Goal: Task Accomplishment & Management: Complete application form

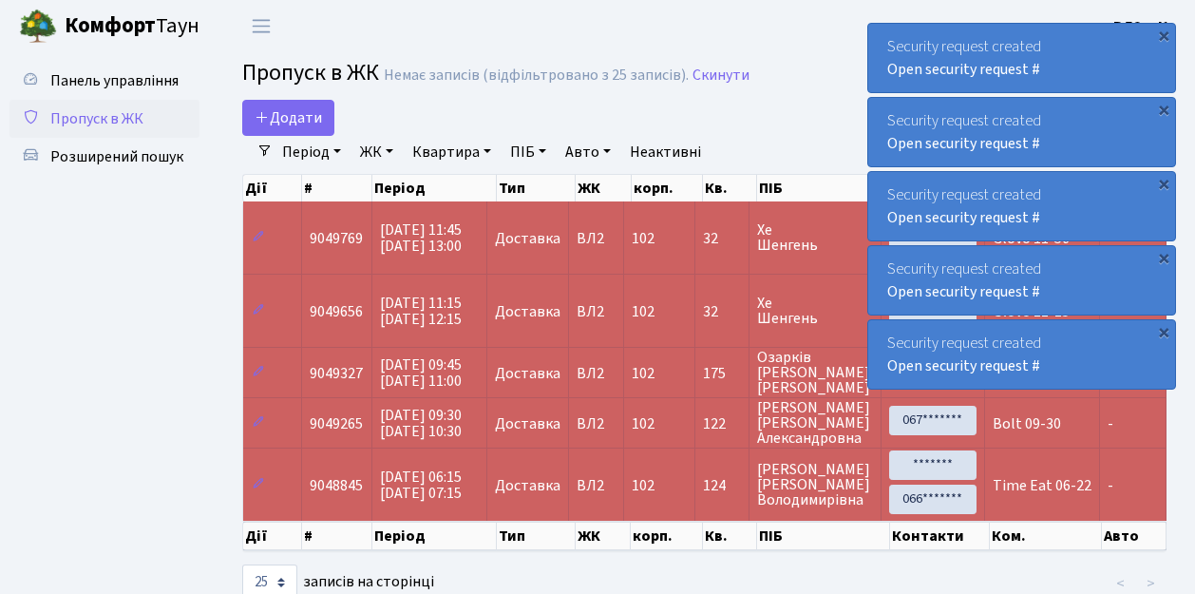
select select "25"
click at [323, 127] on link "Додати" at bounding box center [288, 118] width 92 height 36
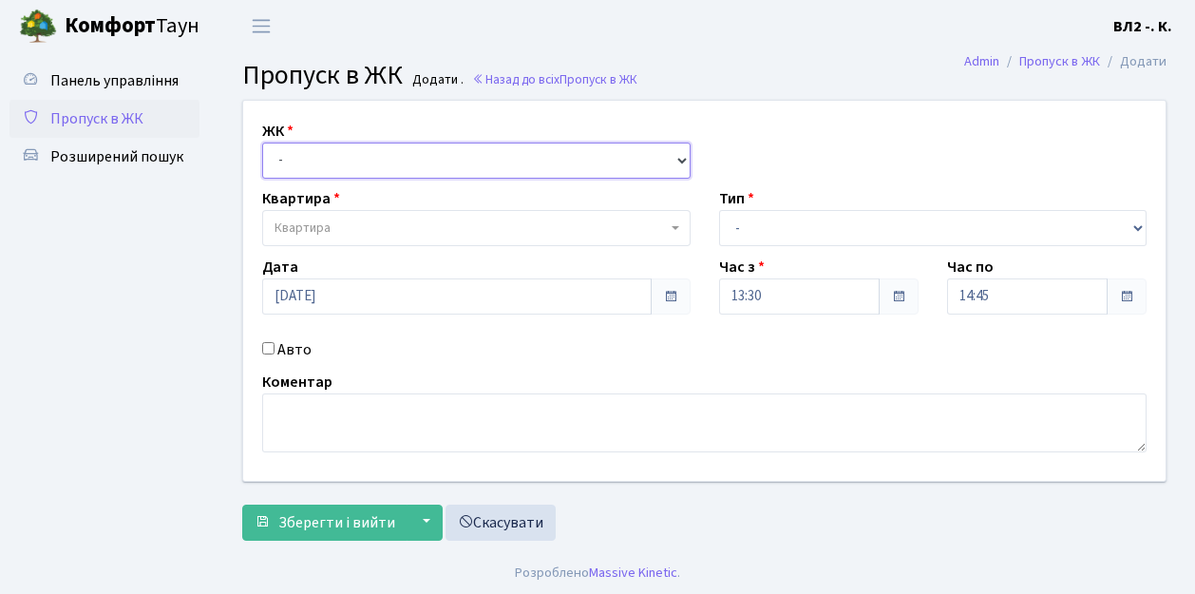
click at [680, 158] on select "- [STREET_ADDRESS][PERSON_NAME]" at bounding box center [476, 161] width 429 height 36
select select "317"
click at [262, 143] on select "- [STREET_ADDRESS][PERSON_NAME]" at bounding box center [476, 161] width 429 height 36
select select
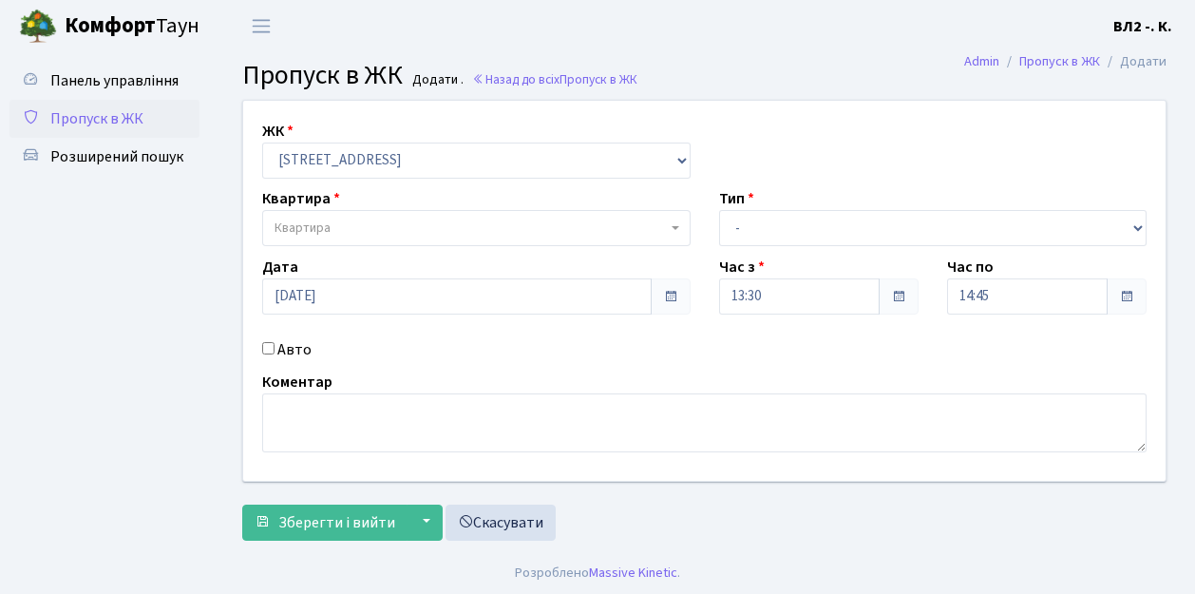
click at [677, 224] on span at bounding box center [678, 228] width 4 height 36
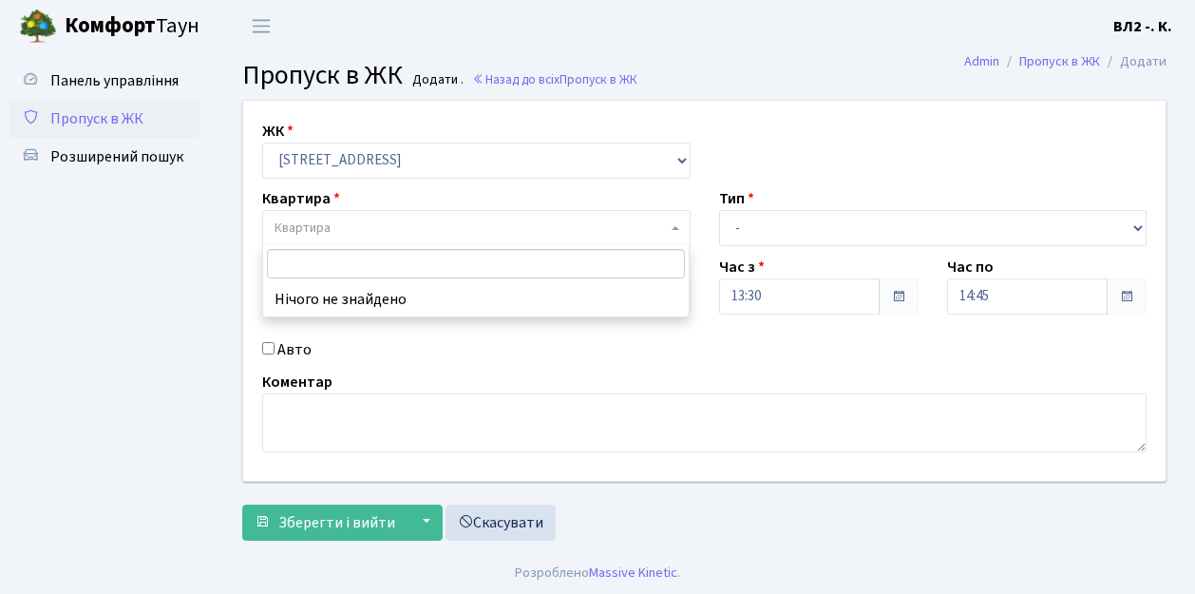
type input "5"
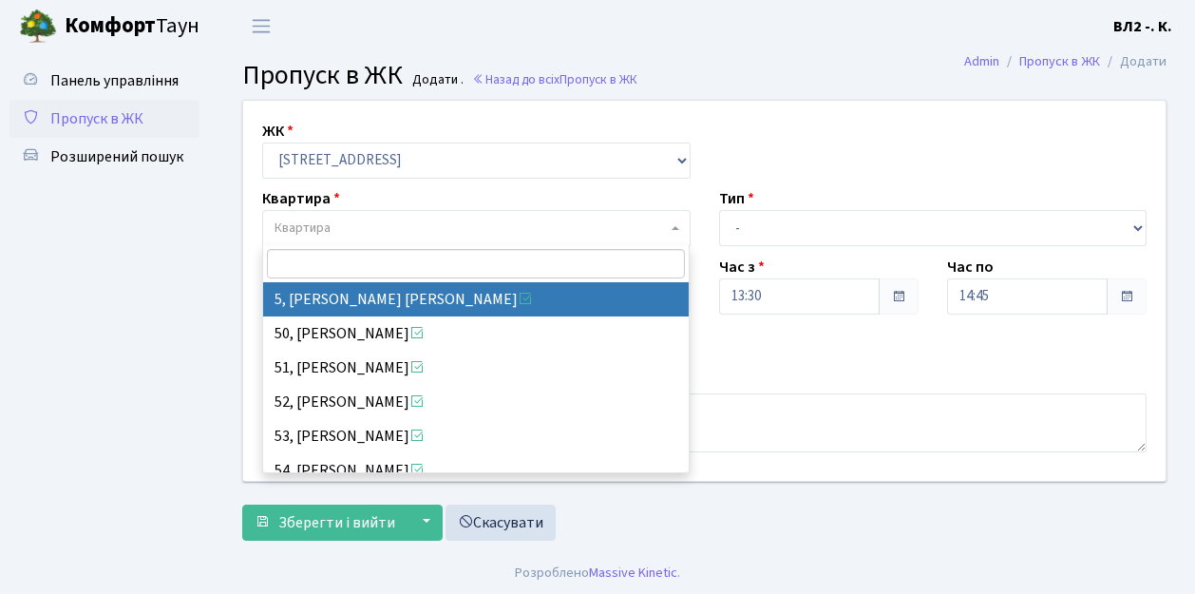
select select "37954"
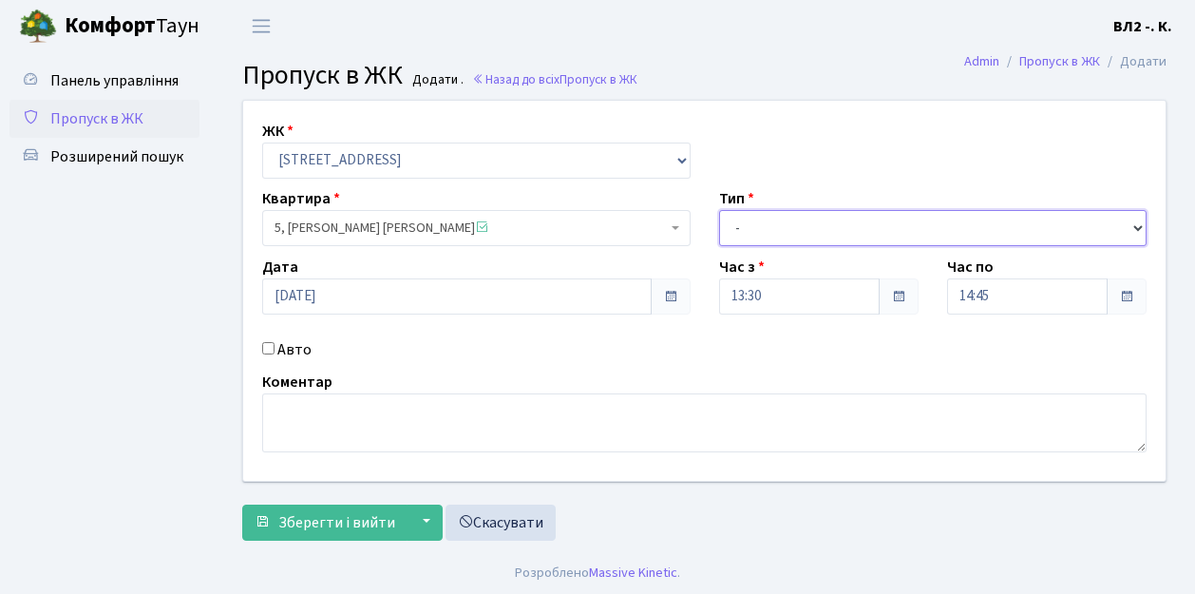
click at [1138, 220] on select "- Доставка Таксі Гості Сервіс" at bounding box center [933, 228] width 429 height 36
select select "1"
click at [719, 210] on select "- Доставка Таксі Гості Сервіс" at bounding box center [933, 228] width 429 height 36
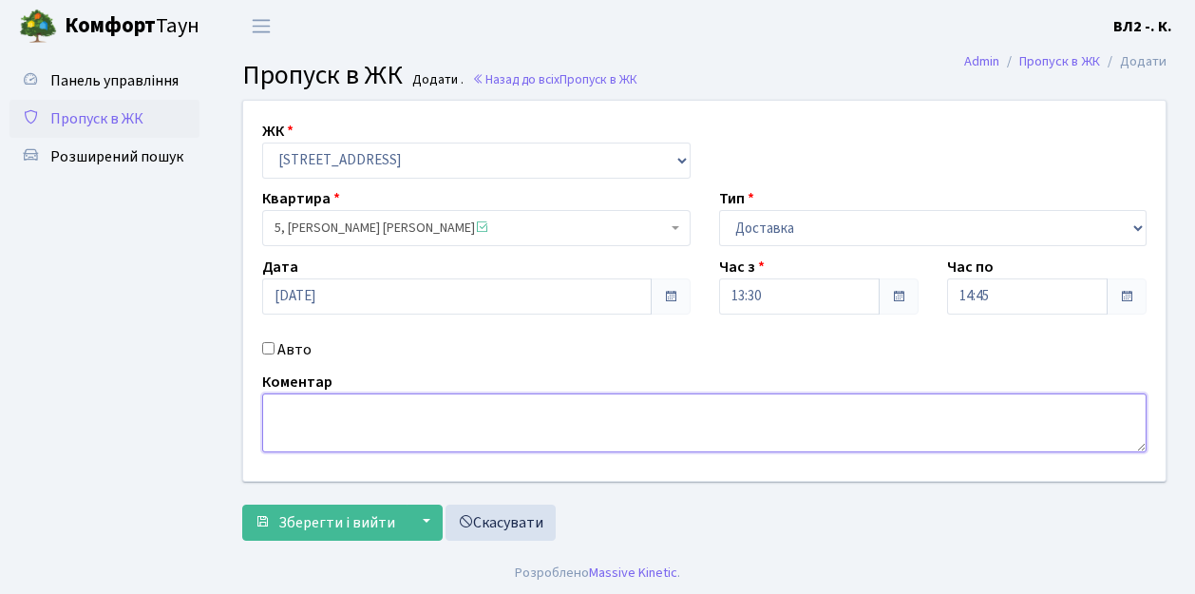
drag, startPoint x: 277, startPoint y: 397, endPoint x: 328, endPoint y: 426, distance: 57.9
click at [277, 397] on textarea at bounding box center [704, 422] width 885 height 59
type textarea "13-41"
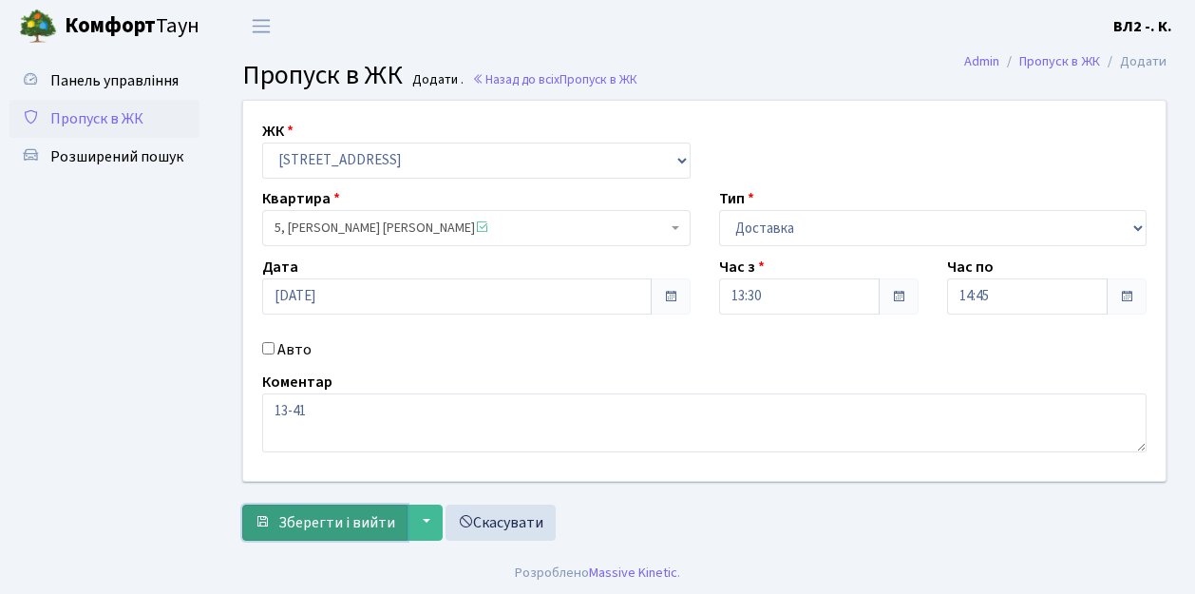
click at [284, 530] on span "Зберегти і вийти" at bounding box center [336, 522] width 117 height 21
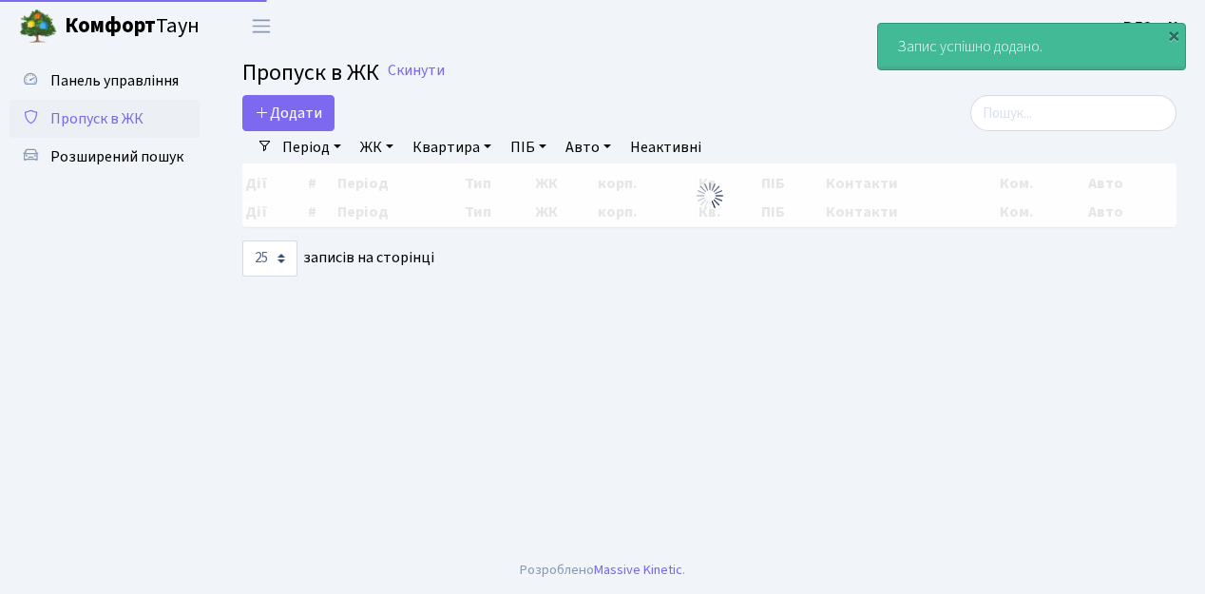
select select "25"
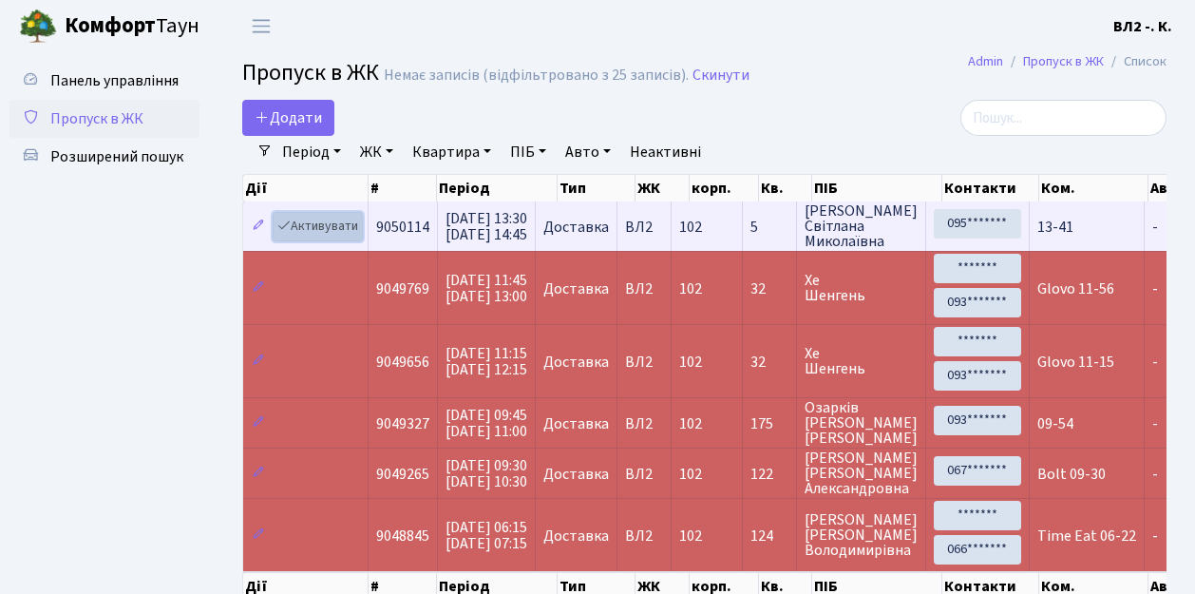
click at [354, 239] on link "Активувати" at bounding box center [318, 226] width 90 height 29
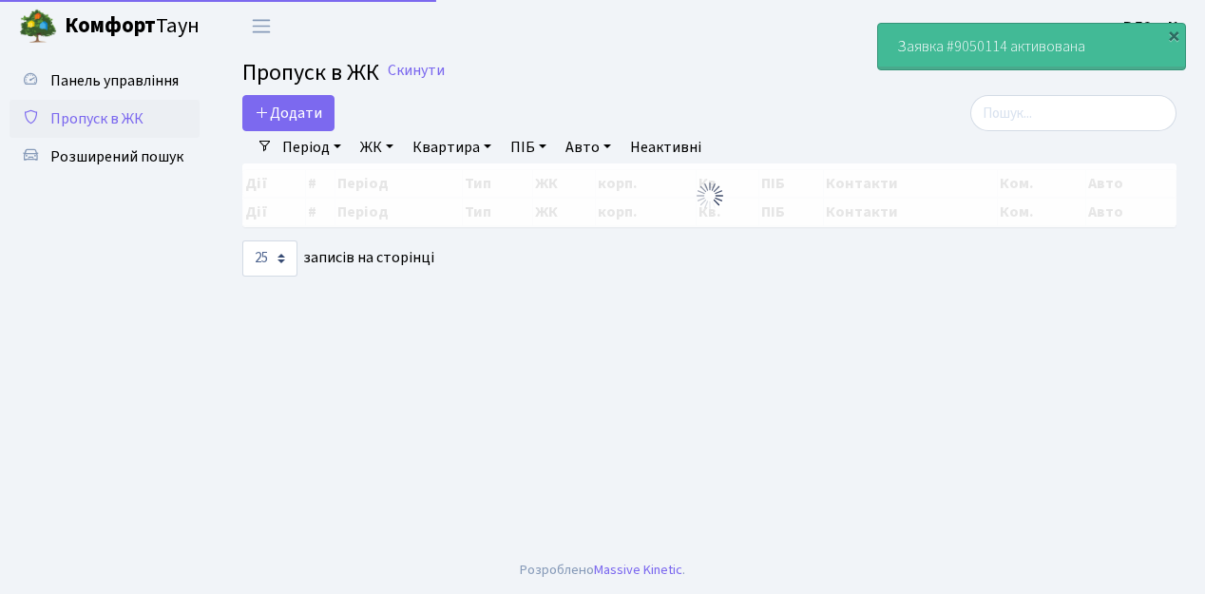
select select "25"
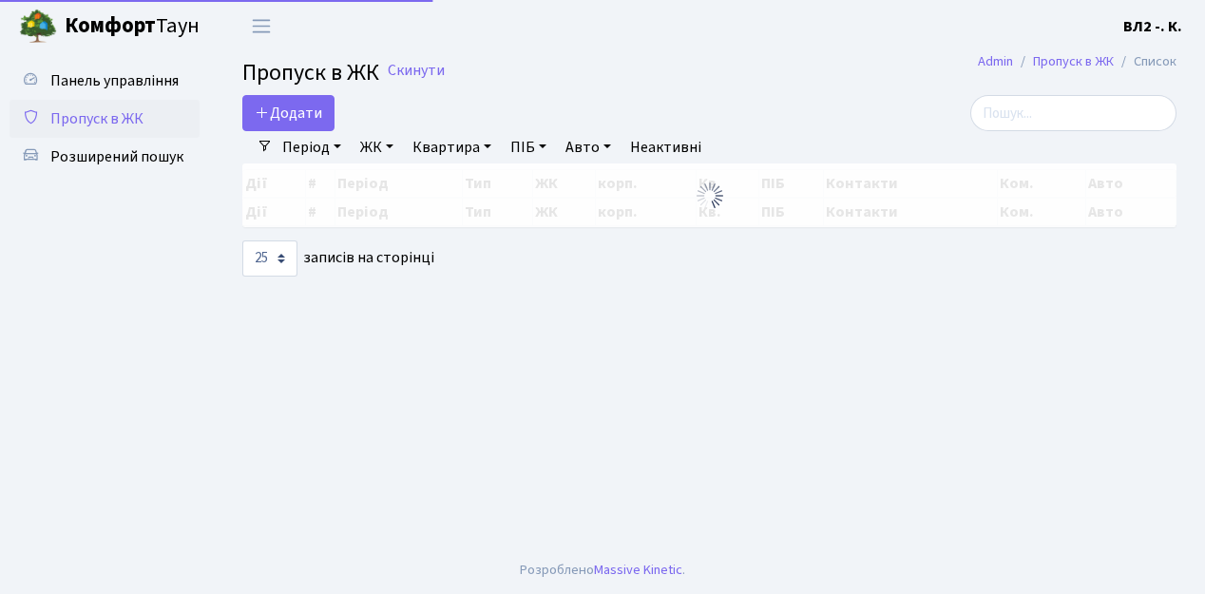
select select "25"
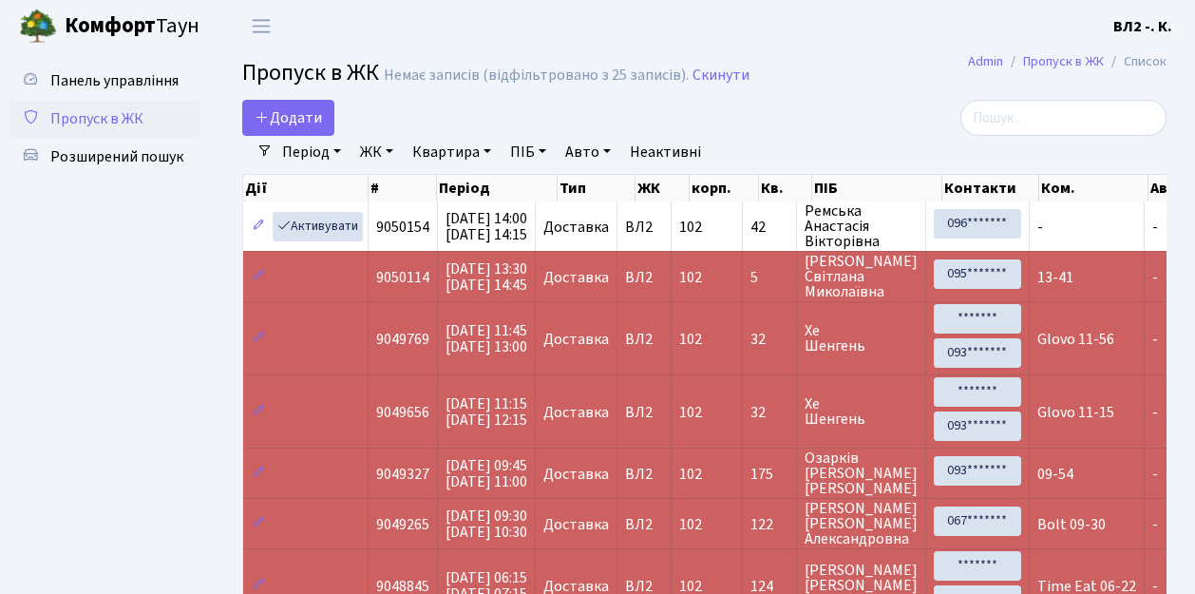
drag, startPoint x: 87, startPoint y: 277, endPoint x: 76, endPoint y: 282, distance: 12.4
click at [78, 282] on ul "Панель управління Пропуск в ЖК Розширений пошук" at bounding box center [105, 378] width 190 height 632
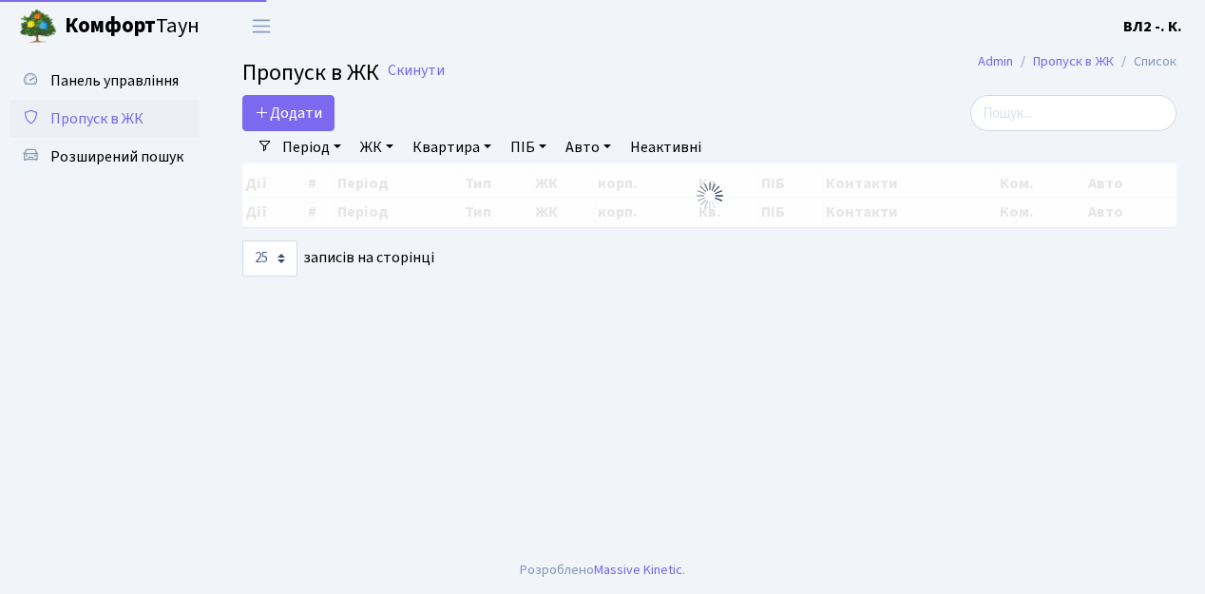
select select "25"
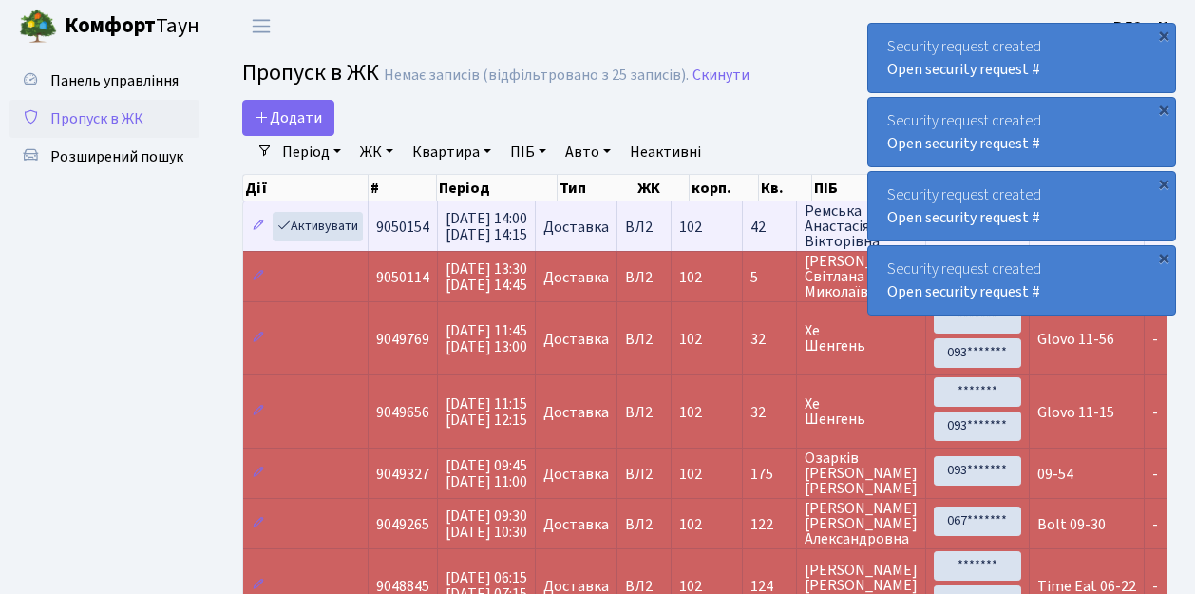
click at [411, 243] on td "9050154" at bounding box center [403, 225] width 69 height 49
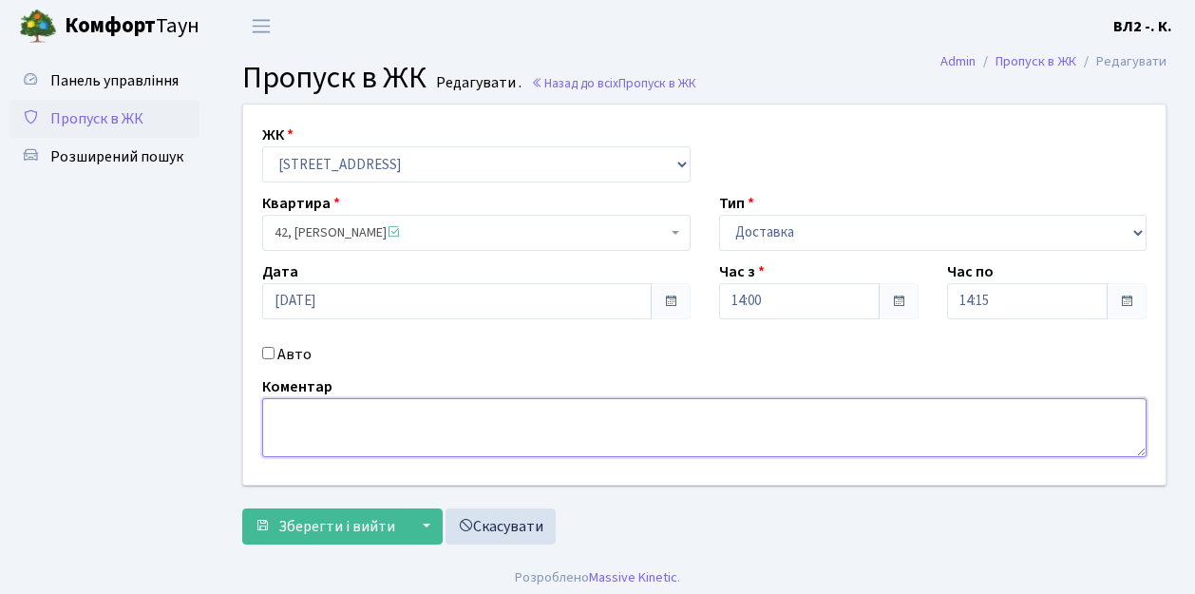
drag, startPoint x: 283, startPoint y: 415, endPoint x: 488, endPoint y: 413, distance: 205.3
click at [285, 414] on textarea at bounding box center [704, 427] width 885 height 59
type textarea "14-03"
click at [287, 532] on span "Зберегти і вийти" at bounding box center [336, 526] width 117 height 21
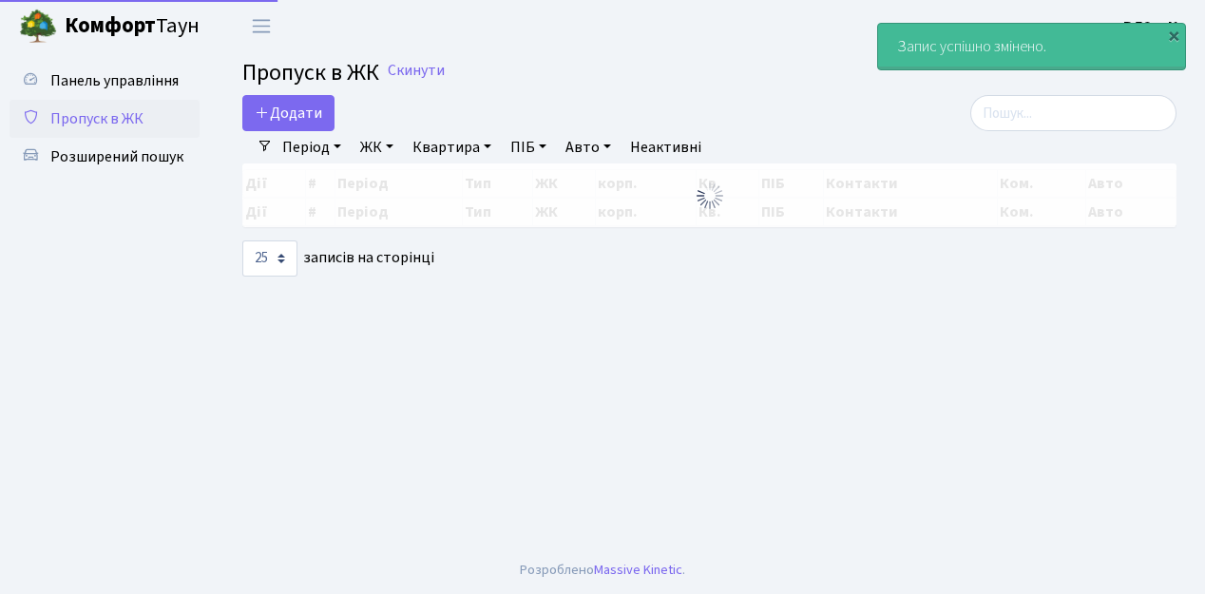
select select "25"
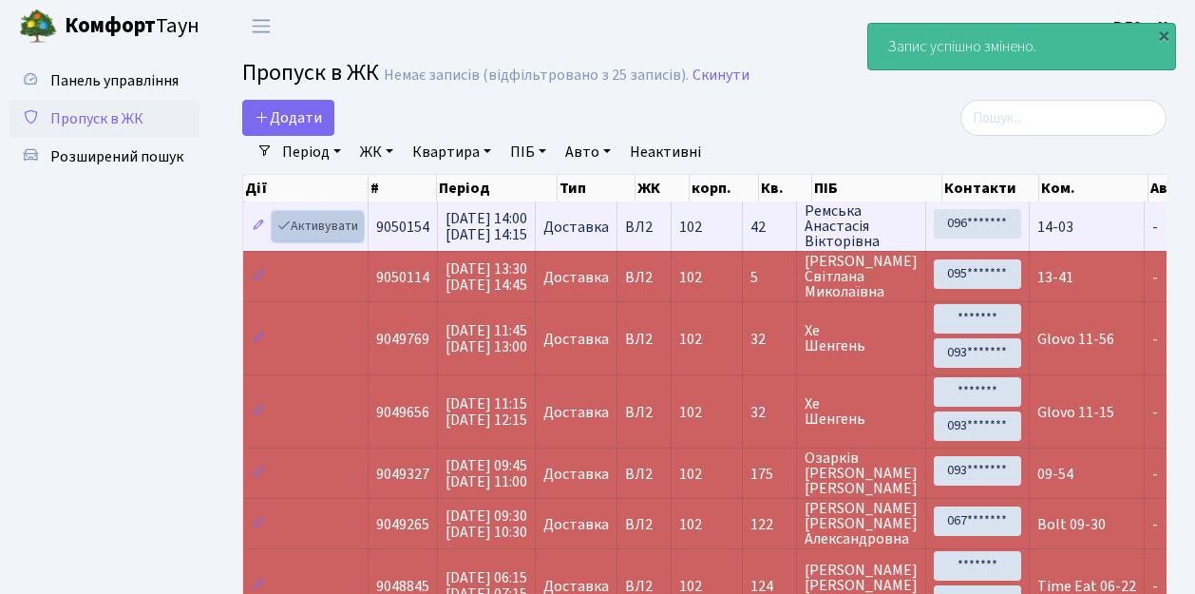
click at [355, 237] on link "Активувати" at bounding box center [318, 226] width 90 height 29
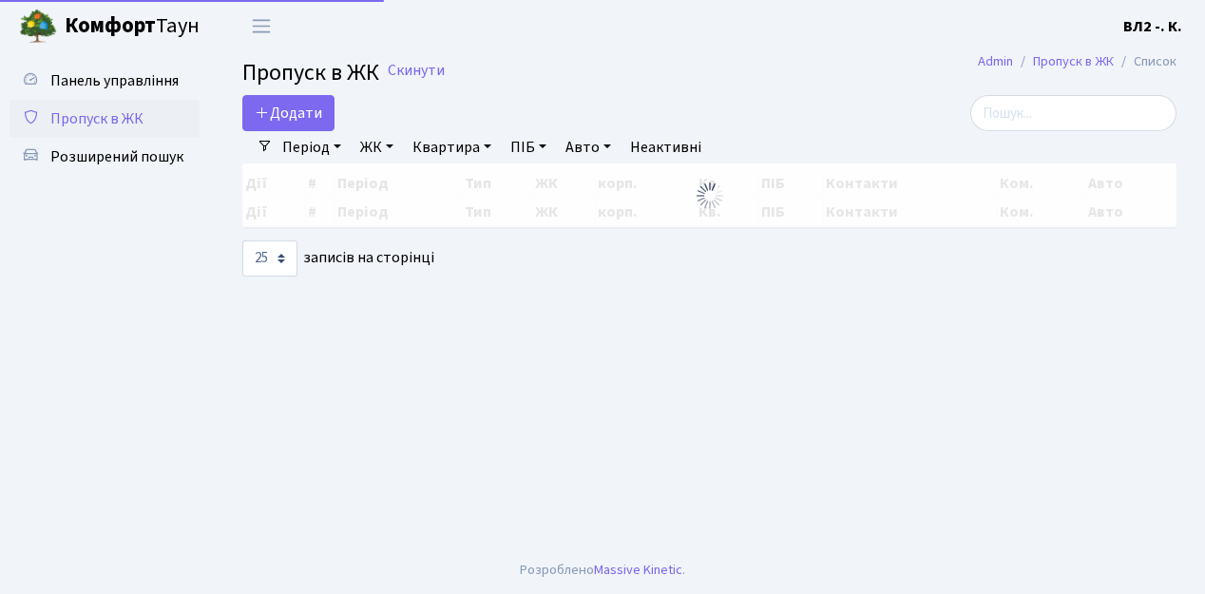
select select "25"
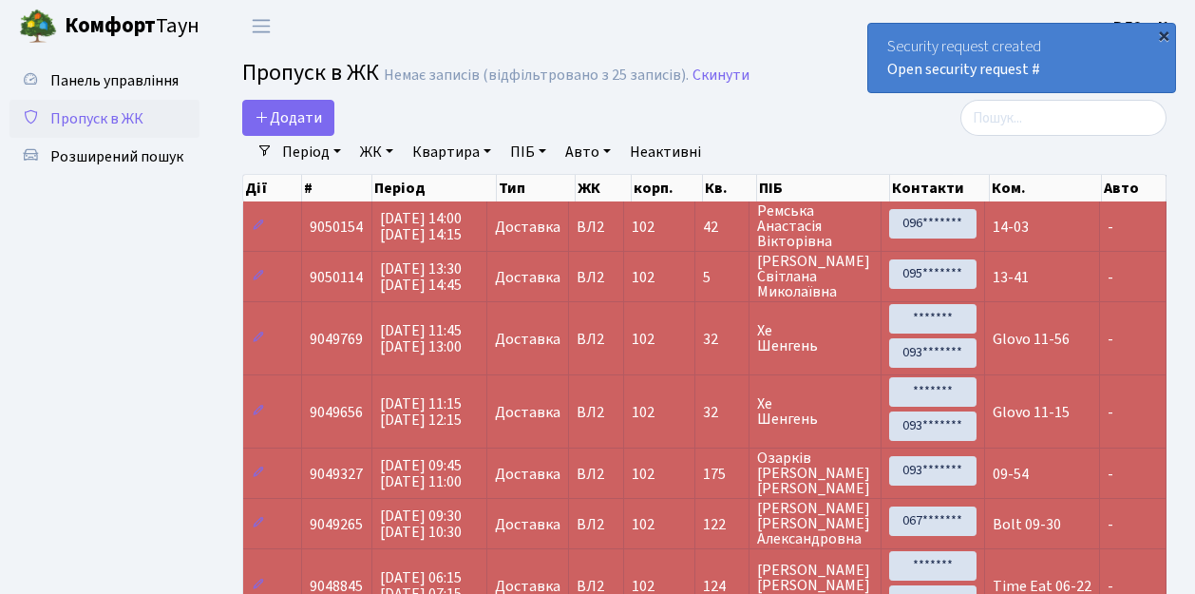
click at [1162, 32] on div "×" at bounding box center [1164, 35] width 19 height 19
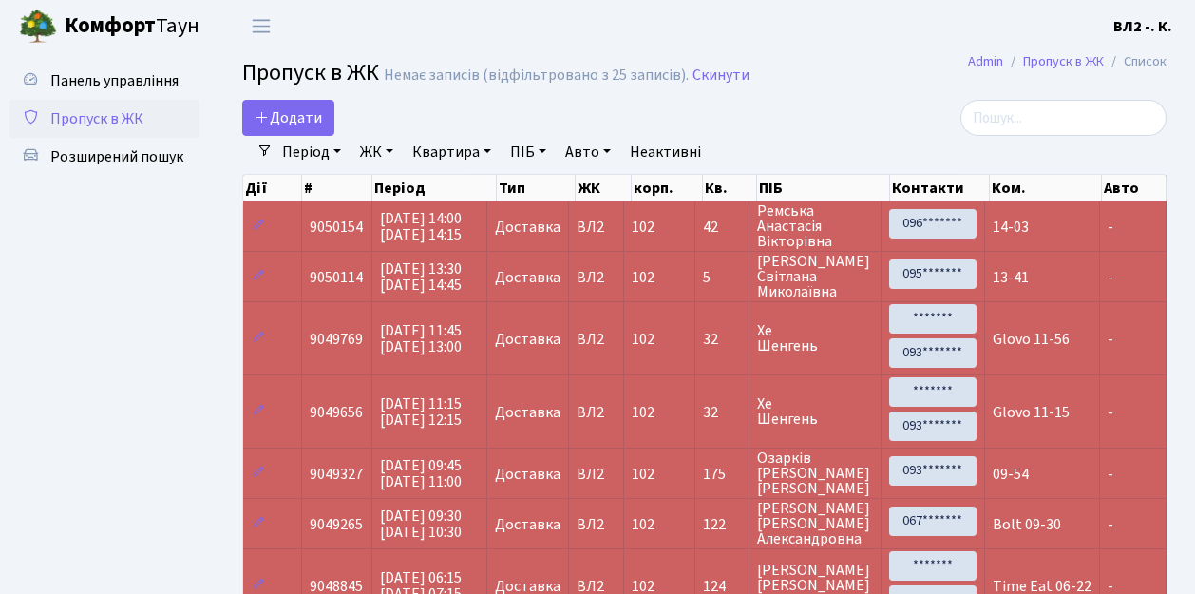
click at [117, 286] on ul "Панель управління Пропуск в ЖК Розширений пошук" at bounding box center [105, 378] width 190 height 632
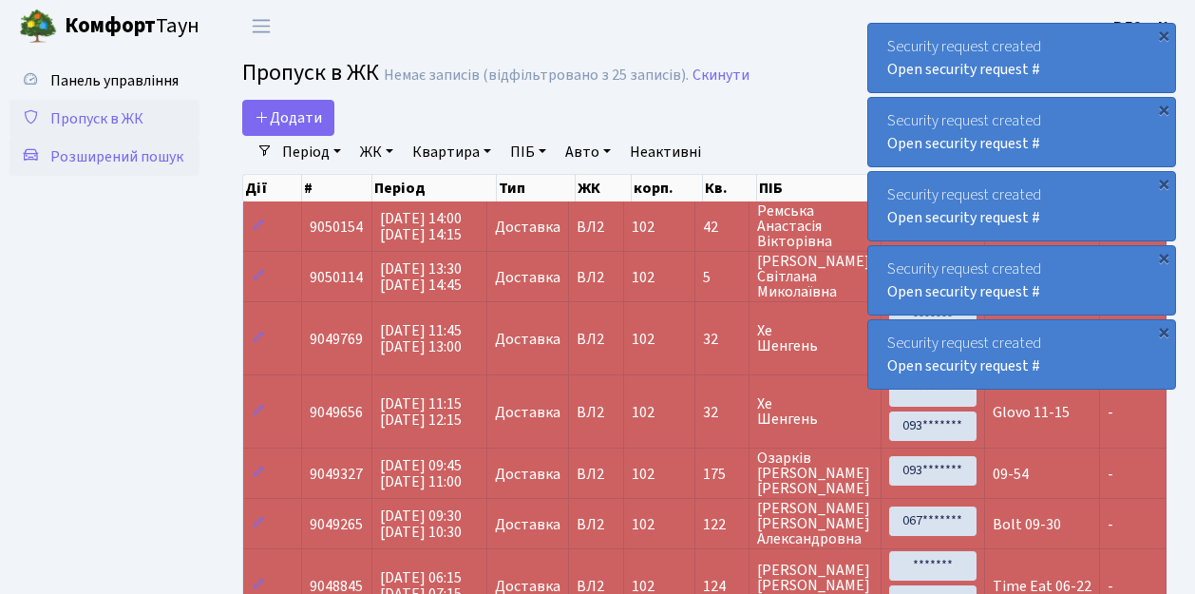
click at [117, 156] on span "Розширений пошук" at bounding box center [116, 156] width 133 height 21
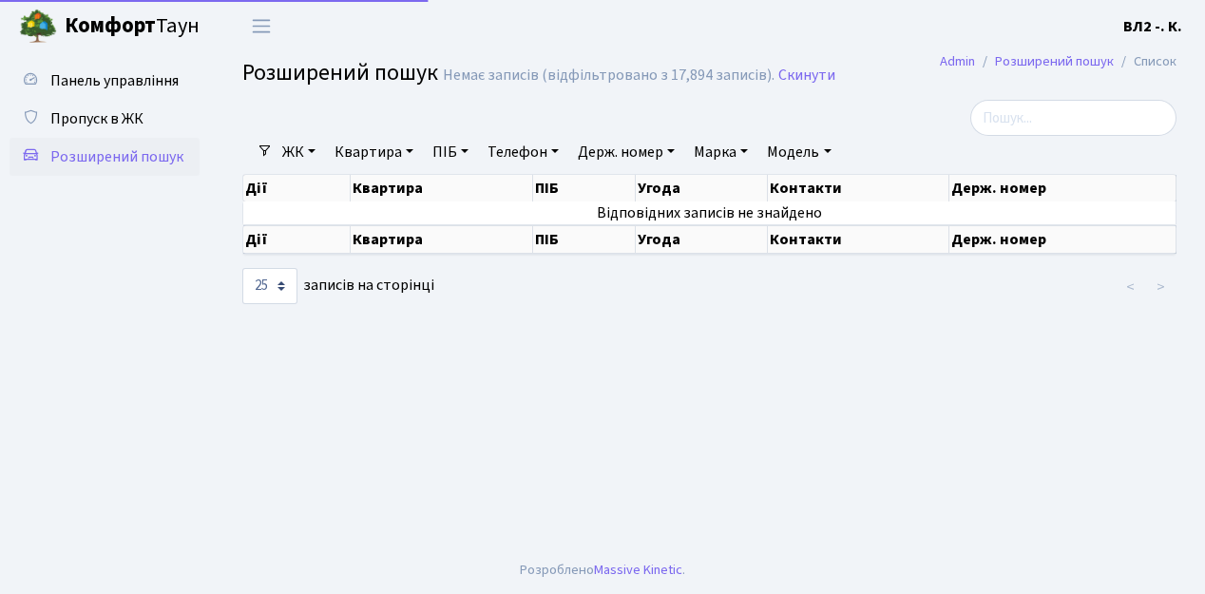
select select "25"
click at [412, 150] on link "Квартира" at bounding box center [374, 152] width 94 height 32
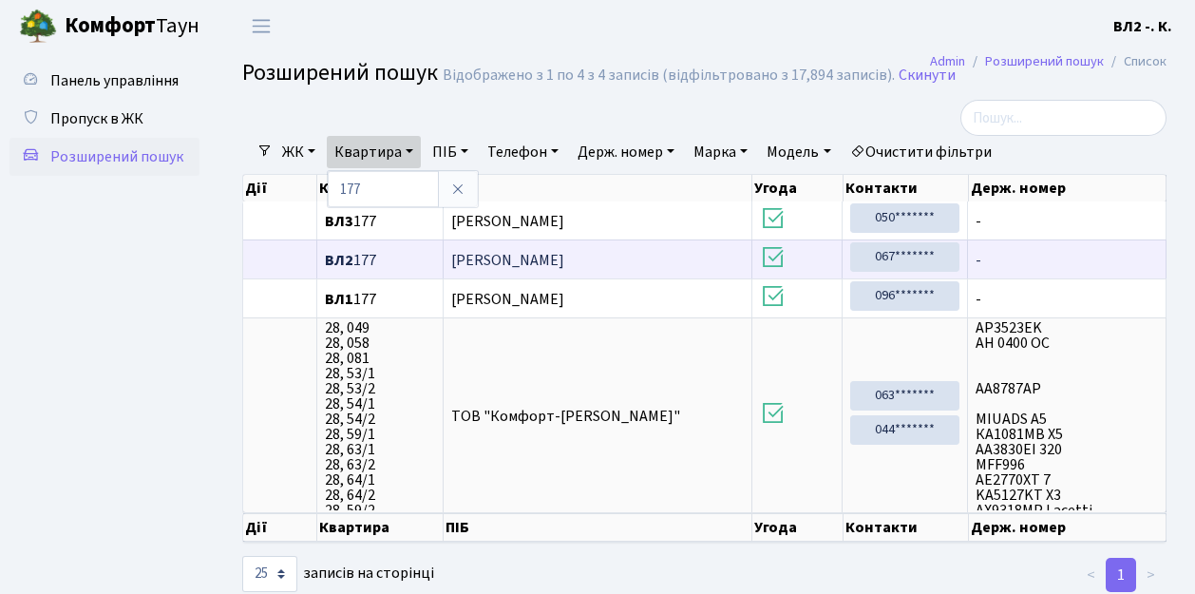
click at [564, 258] on span "Кузьміна Дар'я Ігорівна" at bounding box center [507, 260] width 113 height 21
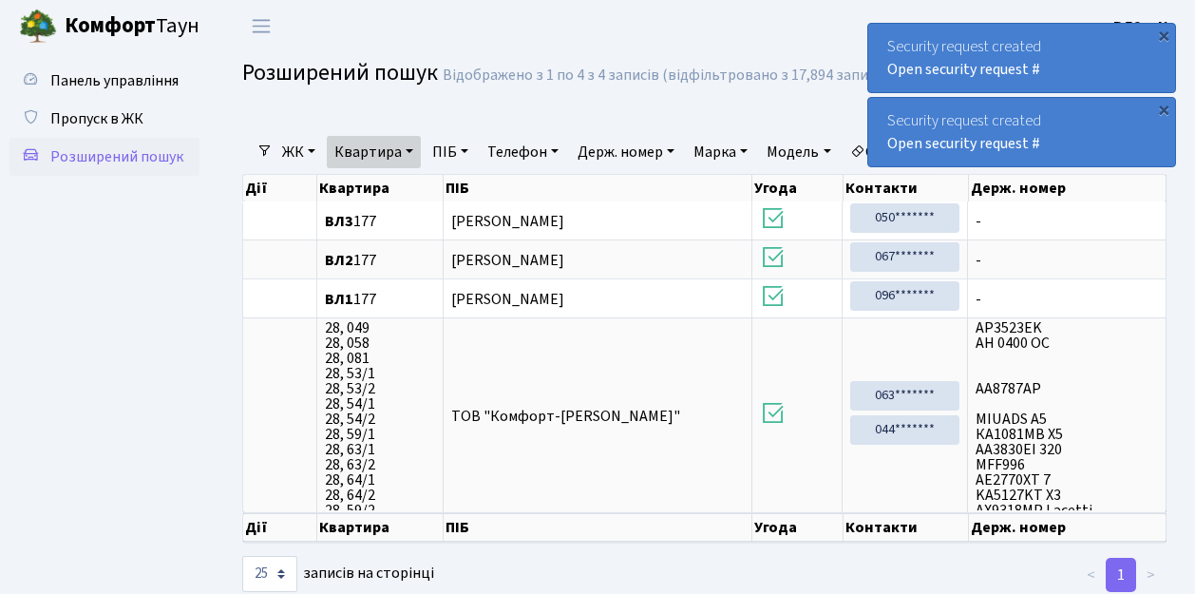
click at [415, 149] on link "Квартира" at bounding box center [374, 152] width 94 height 32
type input "187"
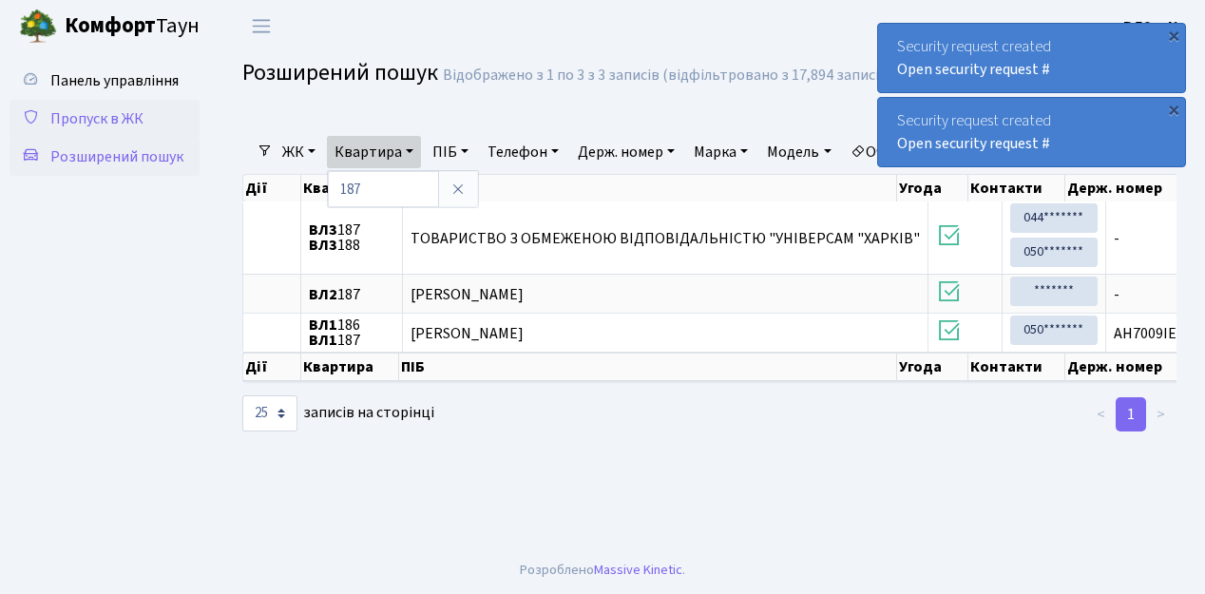
click at [73, 123] on span "Пропуск в ЖК" at bounding box center [96, 118] width 93 height 21
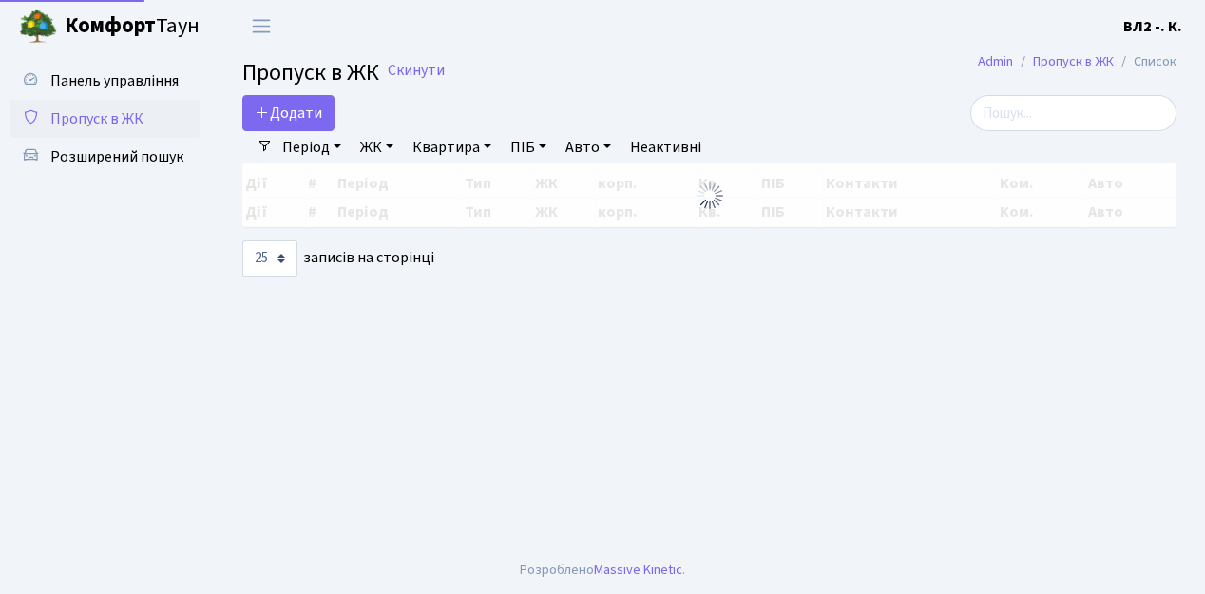
select select "25"
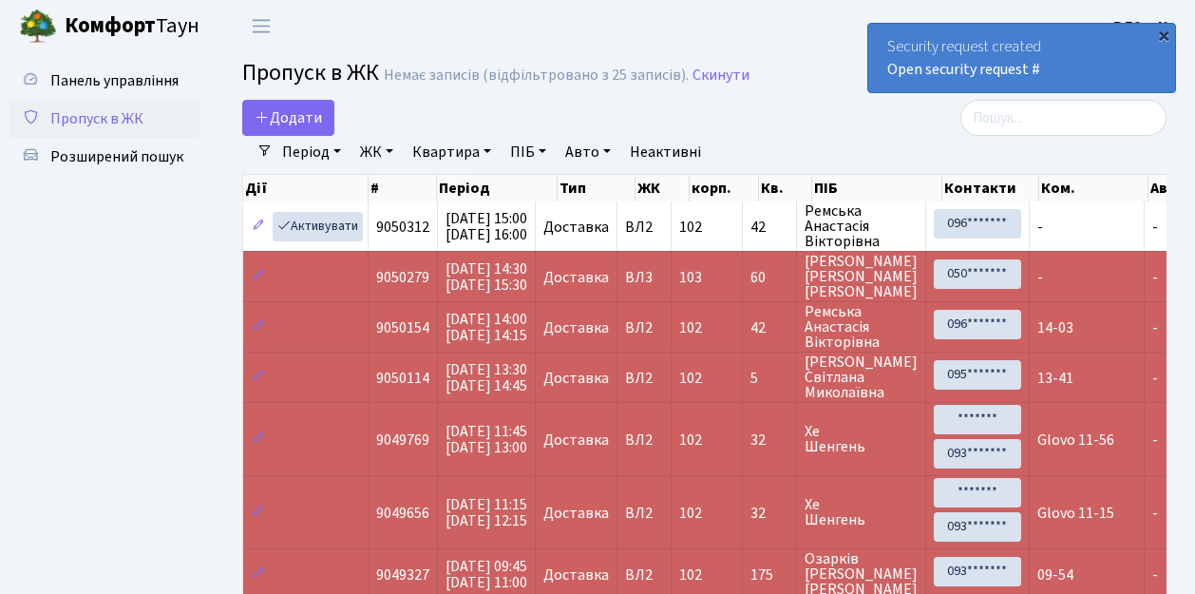
click at [1163, 34] on div "×" at bounding box center [1164, 35] width 19 height 19
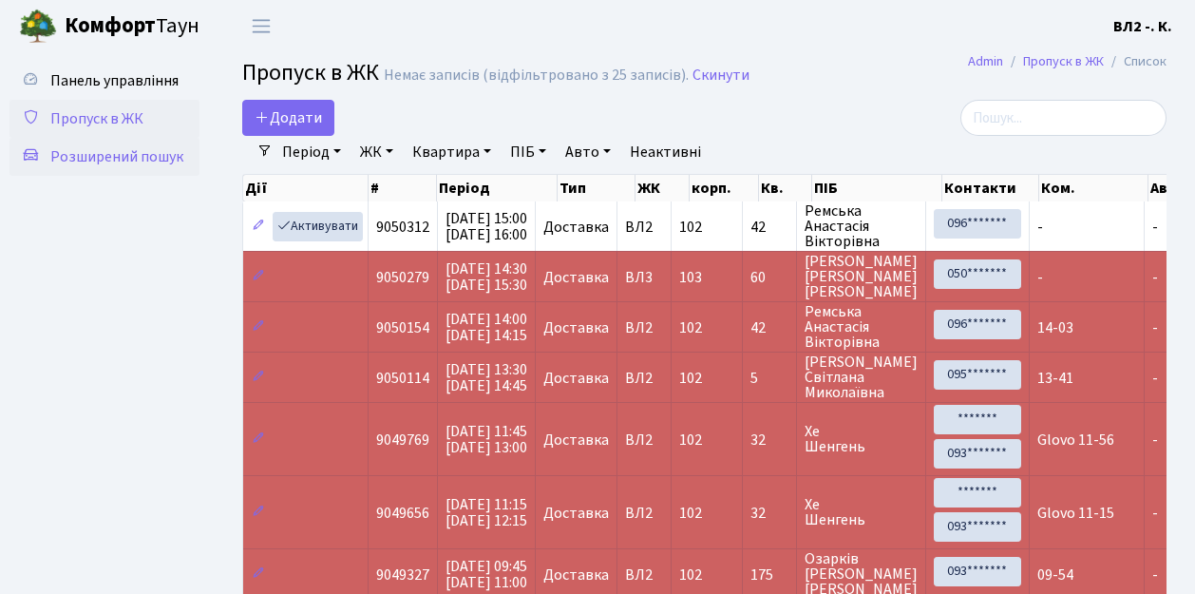
click at [103, 157] on span "Розширений пошук" at bounding box center [116, 156] width 133 height 21
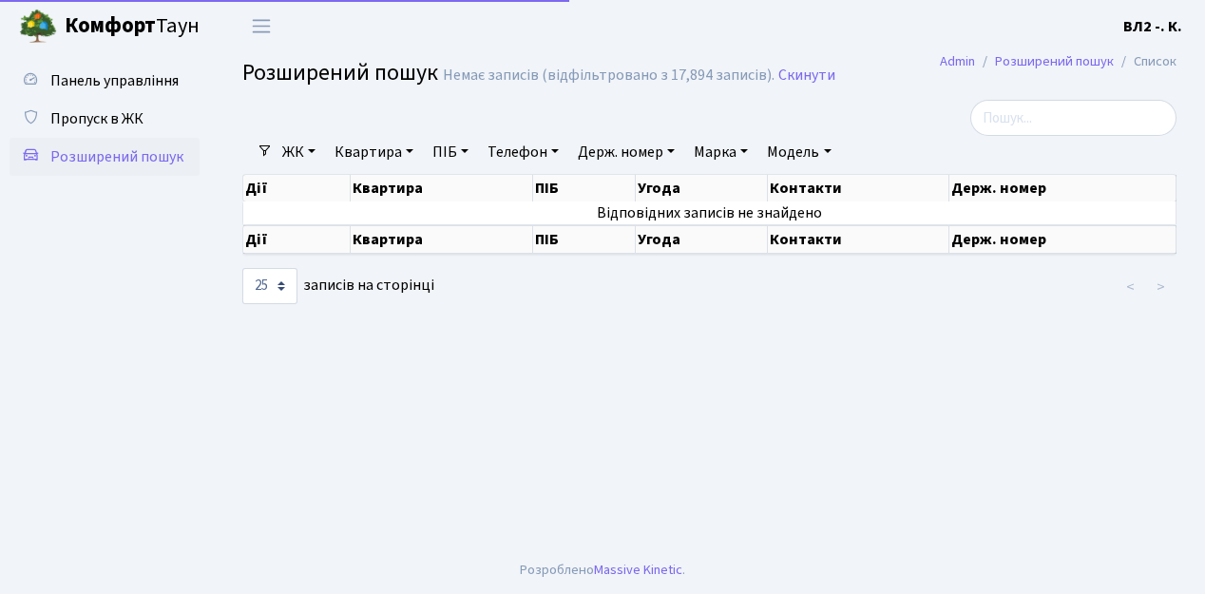
select select "25"
click at [411, 149] on link "Квартира" at bounding box center [374, 152] width 94 height 32
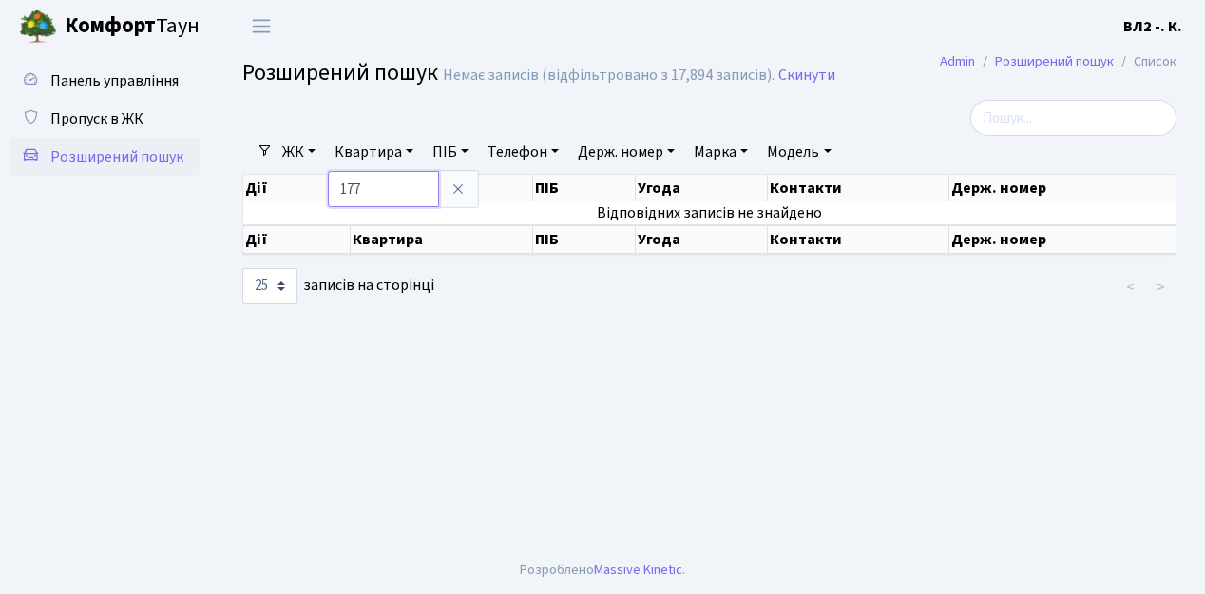
type input "177"
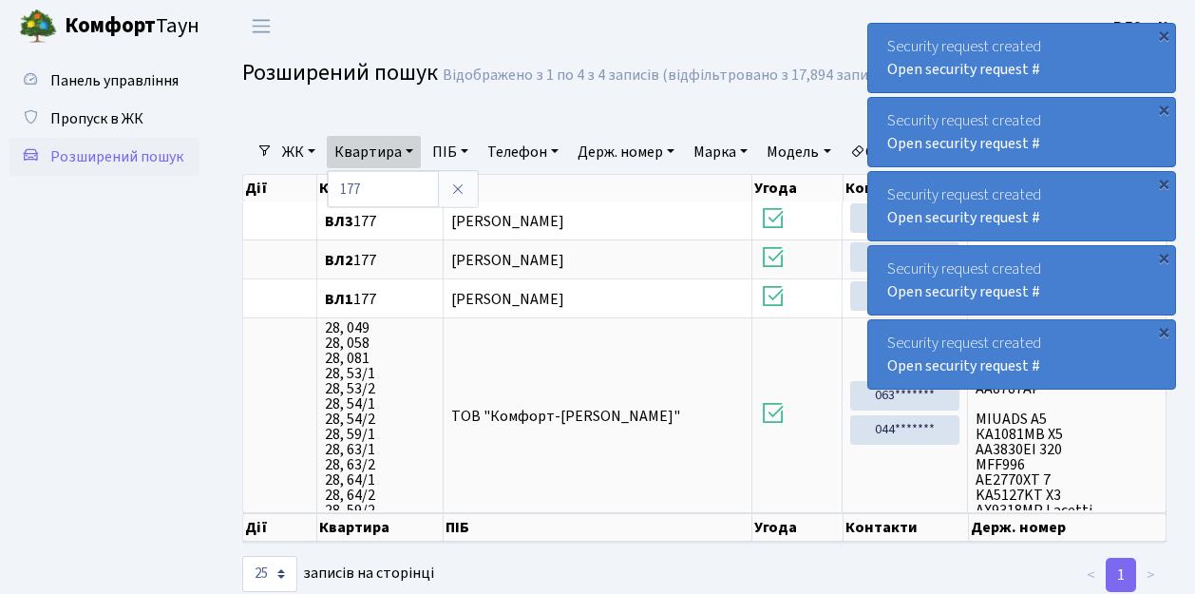
click at [113, 380] on ul "Панель управління Пропуск в ЖК Розширений пошук" at bounding box center [105, 323] width 190 height 523
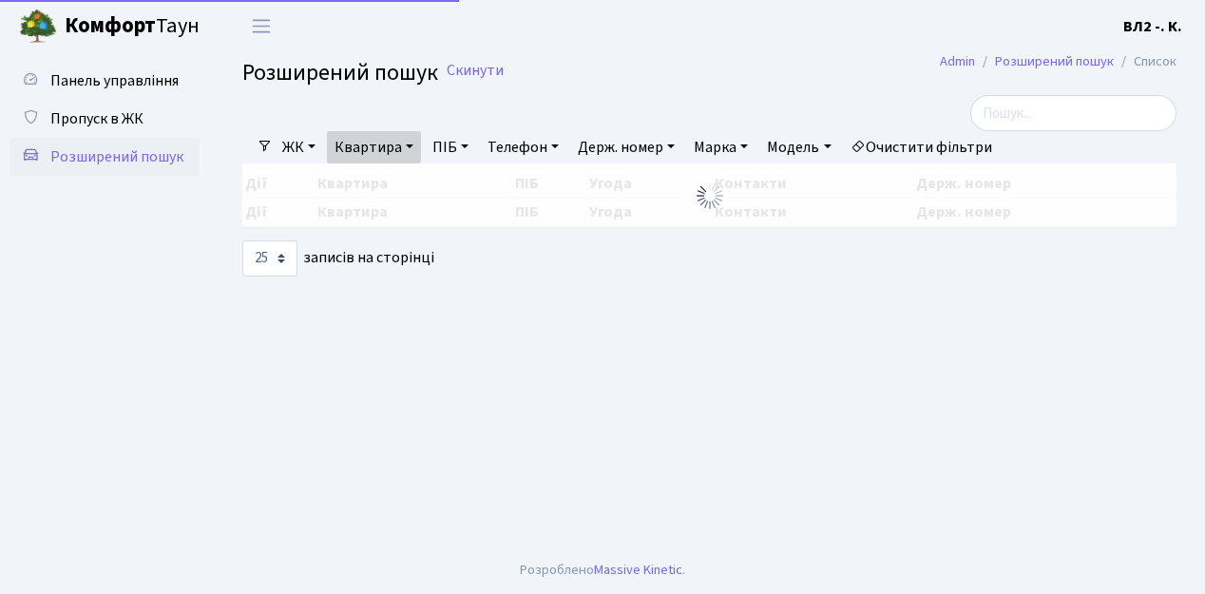
select select "25"
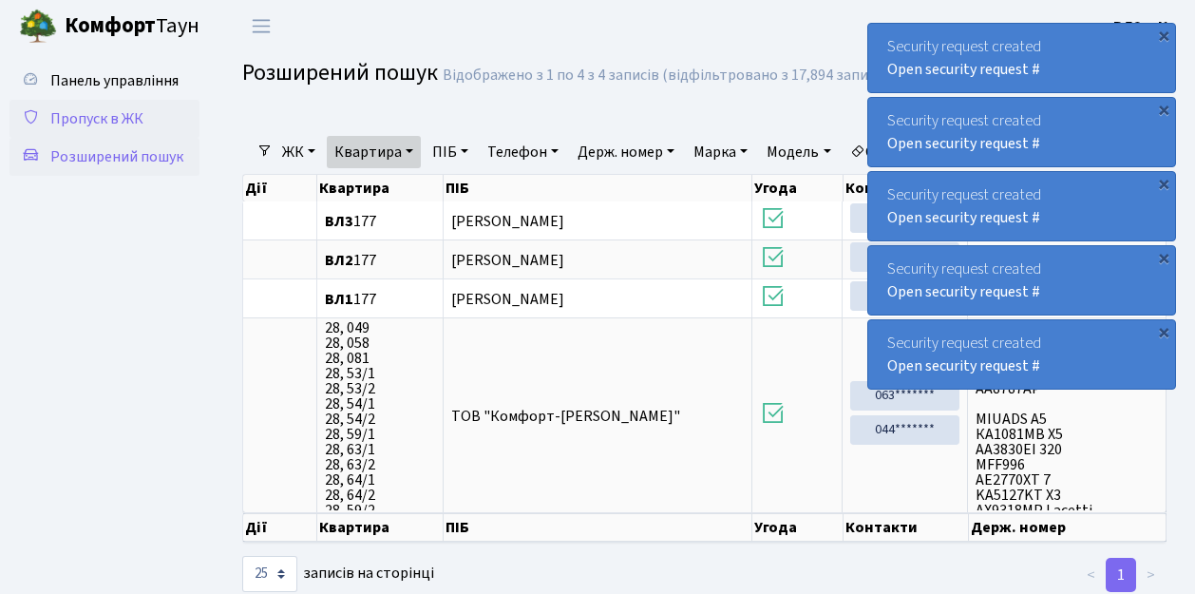
click at [83, 118] on span "Пропуск в ЖК" at bounding box center [96, 118] width 93 height 21
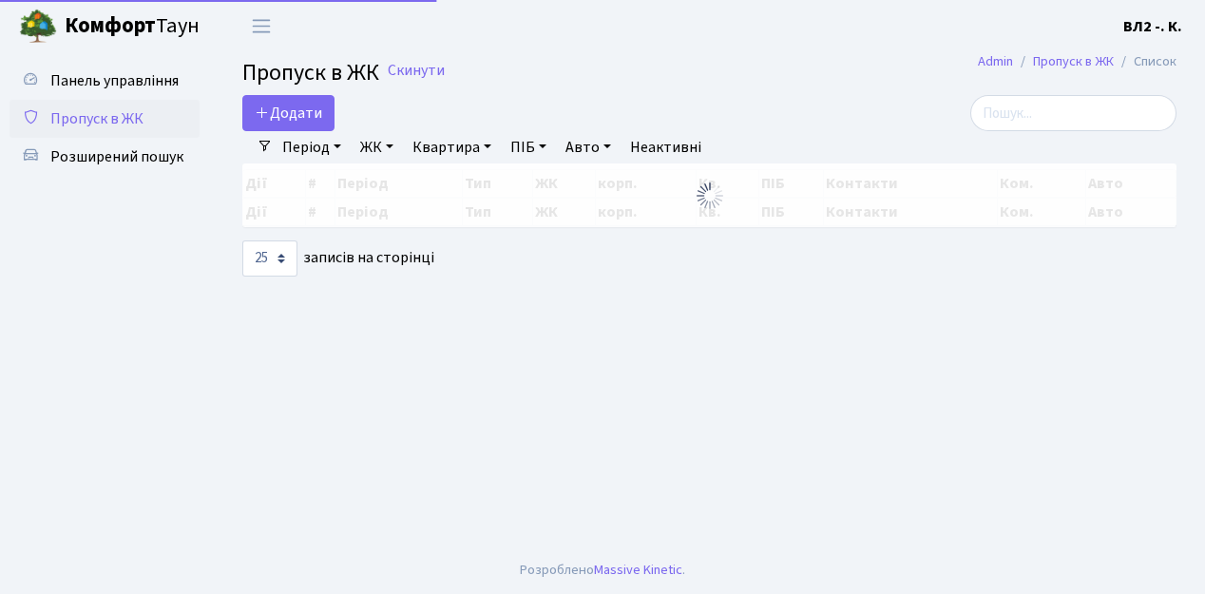
select select "25"
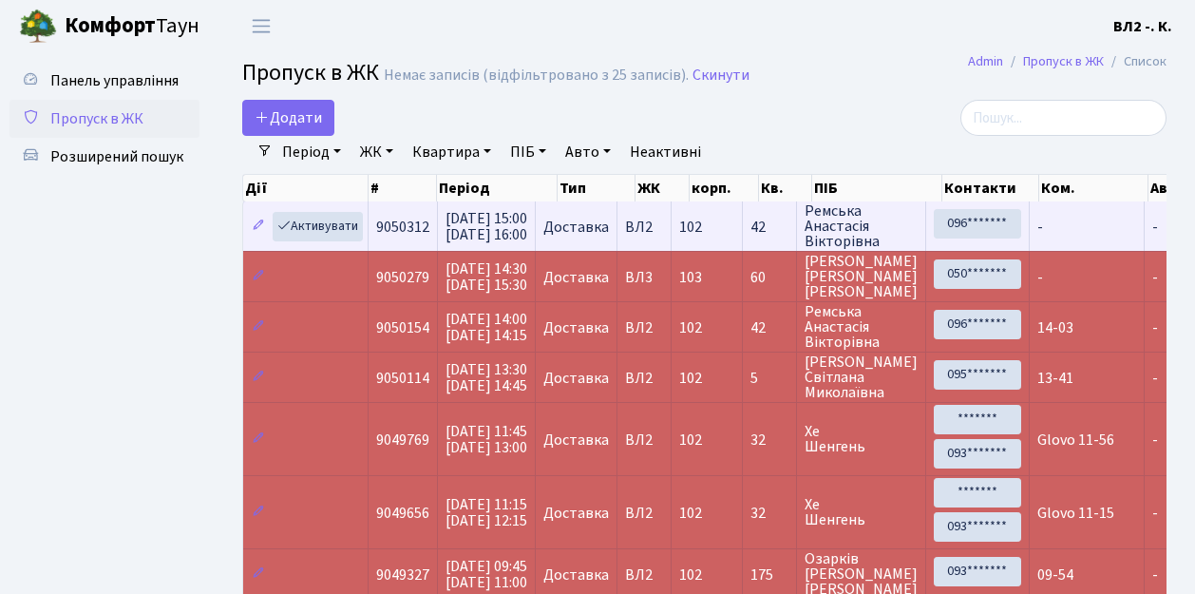
click at [1060, 238] on td "-" at bounding box center [1087, 225] width 115 height 49
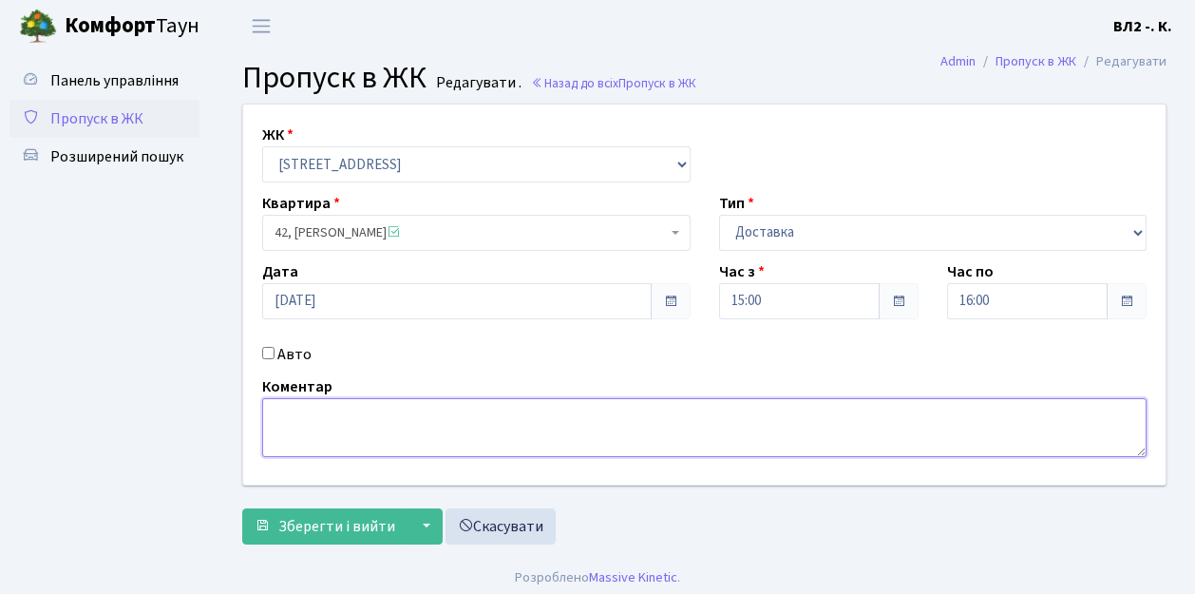
drag, startPoint x: 274, startPoint y: 409, endPoint x: 625, endPoint y: 264, distance: 380.1
click at [274, 407] on textarea at bounding box center [704, 427] width 885 height 59
type textarea "15-30"
click at [302, 536] on span "Зберегти і вийти" at bounding box center [336, 526] width 117 height 21
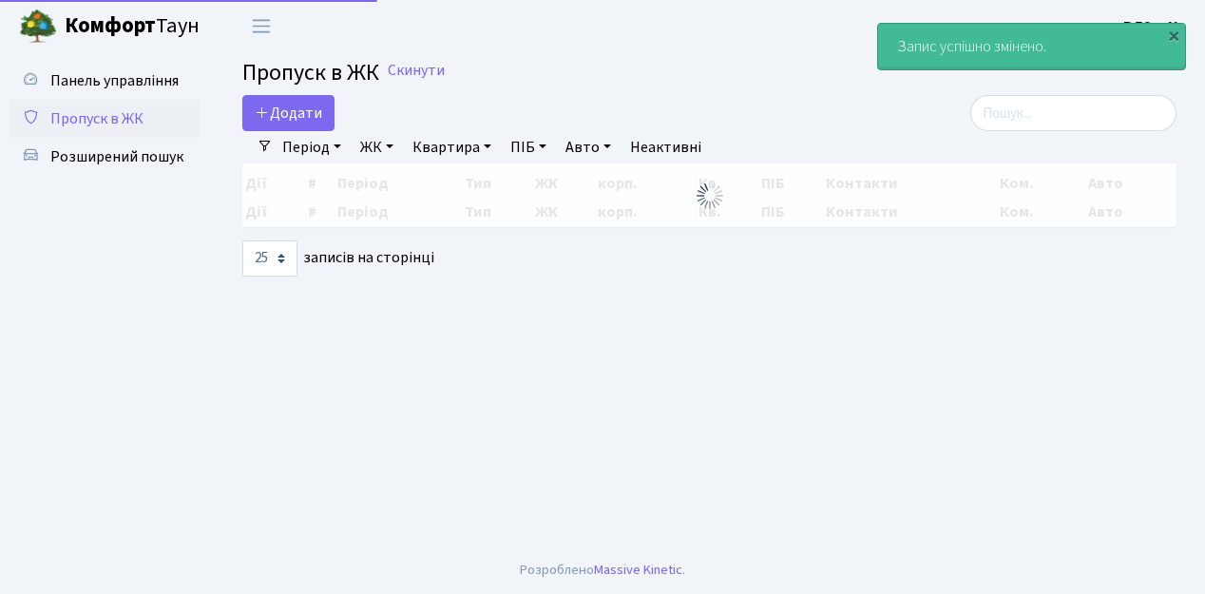
select select "25"
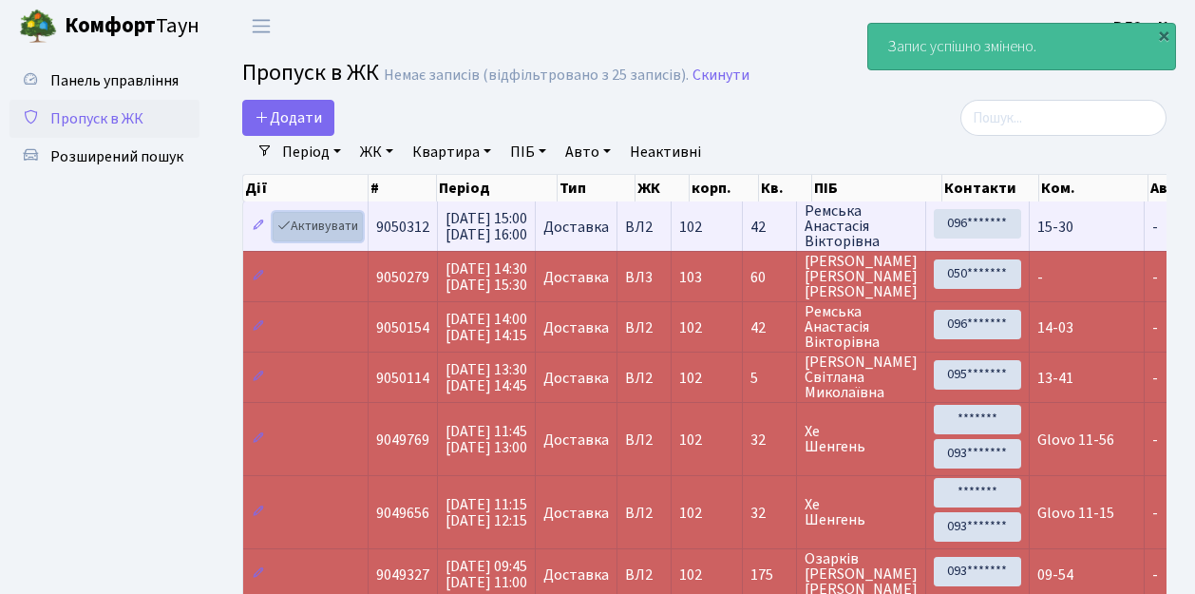
click at [354, 235] on link "Активувати" at bounding box center [318, 226] width 90 height 29
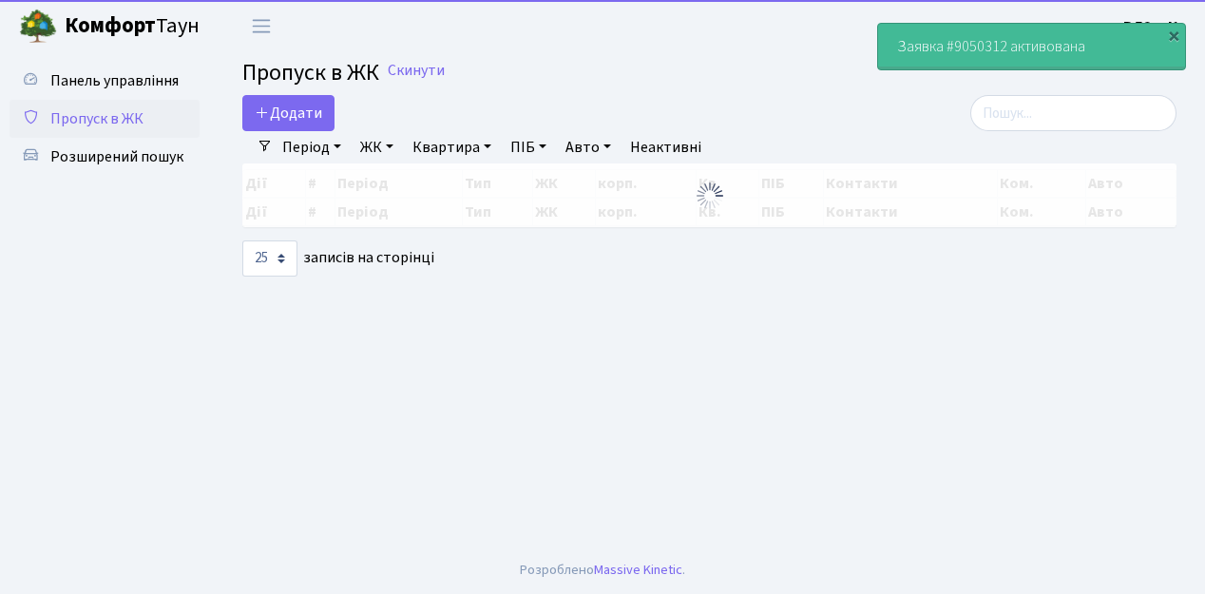
select select "25"
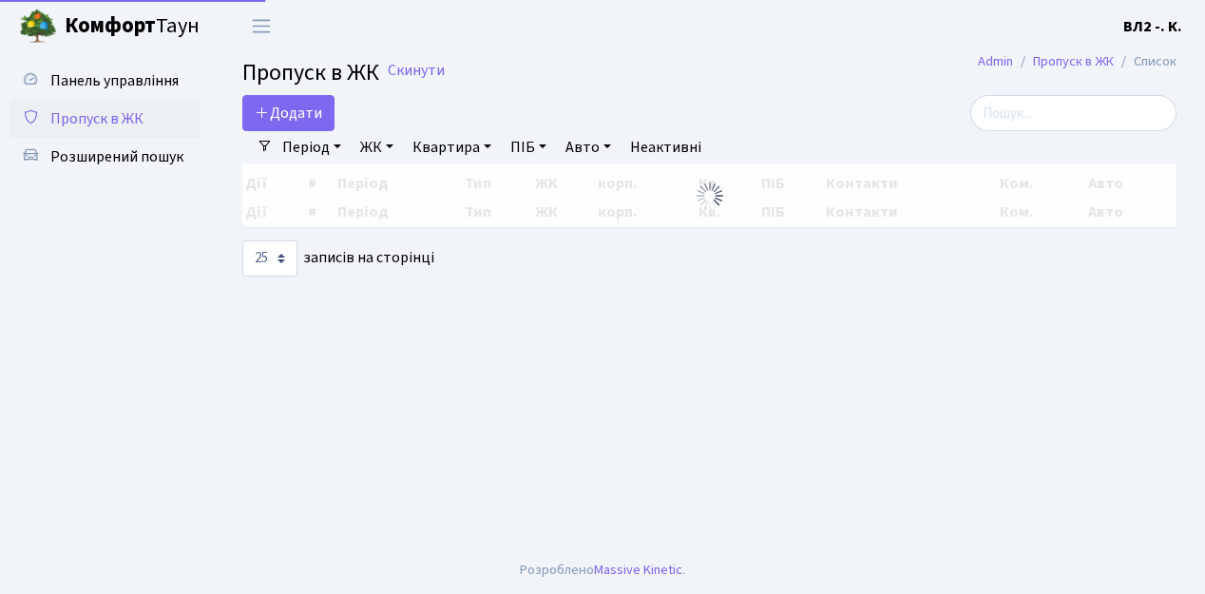
select select "25"
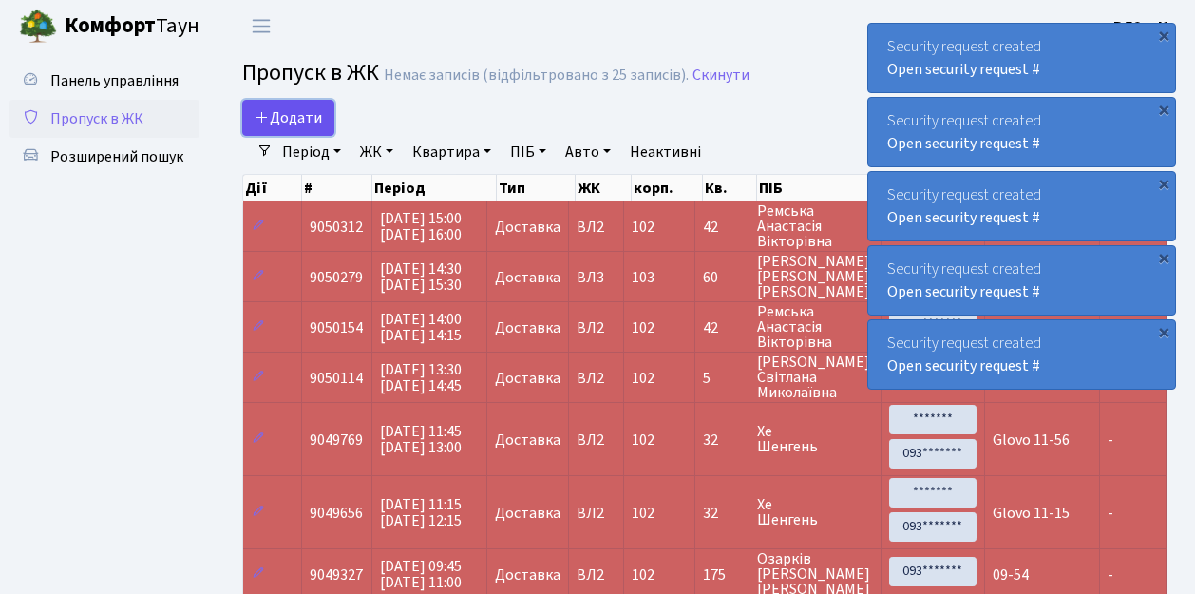
click at [324, 125] on link "Додати" at bounding box center [288, 118] width 92 height 36
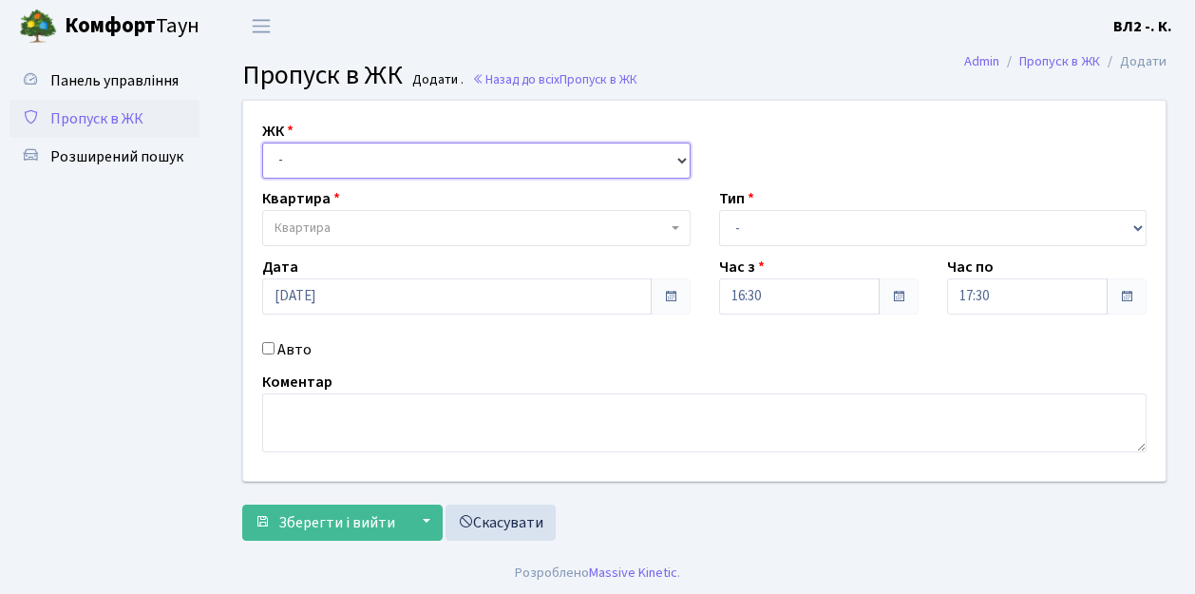
click at [679, 160] on select "- [STREET_ADDRESS][PERSON_NAME]" at bounding box center [476, 161] width 429 height 36
select select "317"
click at [262, 143] on select "- [STREET_ADDRESS][PERSON_NAME]" at bounding box center [476, 161] width 429 height 36
select select
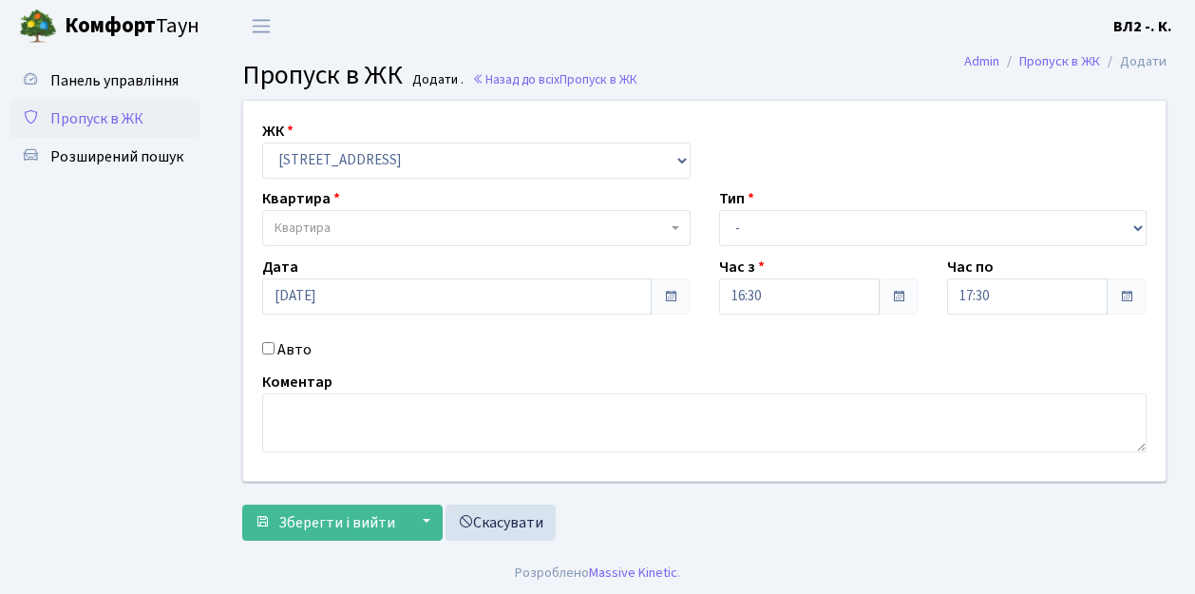
click at [677, 229] on b at bounding box center [676, 228] width 8 height 4
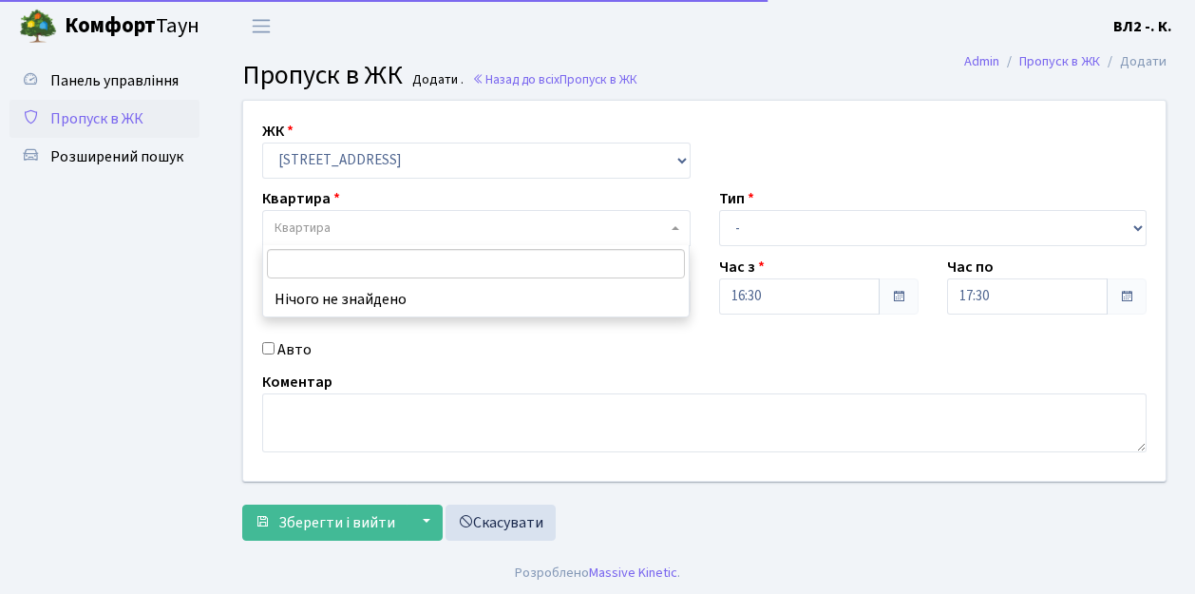
type input "5"
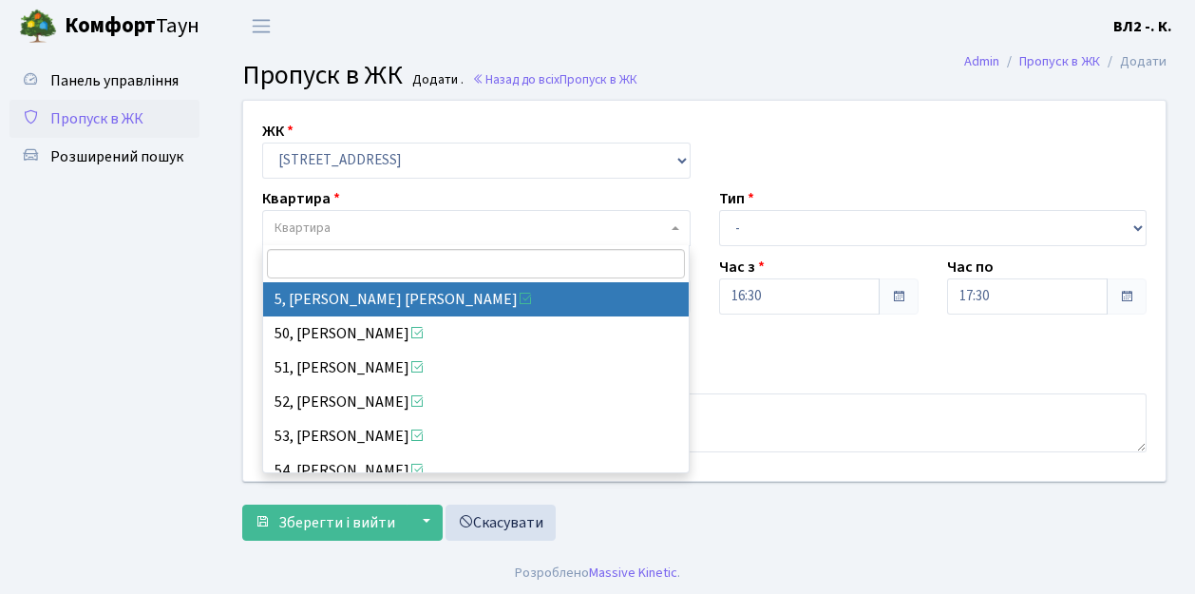
select select "37954"
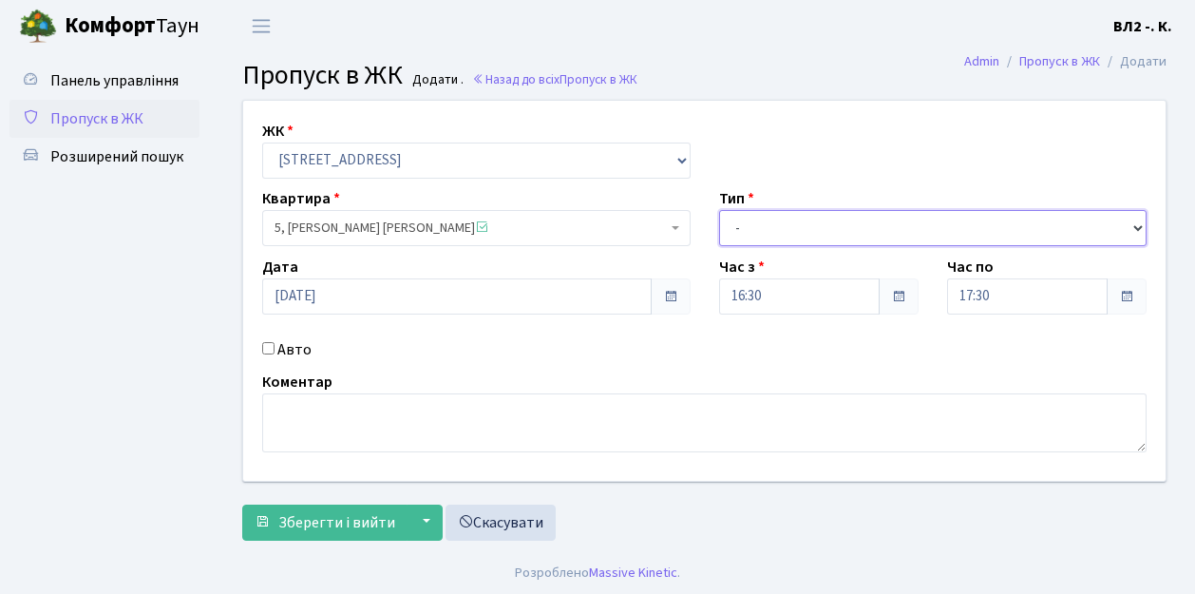
drag, startPoint x: 1137, startPoint y: 226, endPoint x: 1101, endPoint y: 213, distance: 37.6
click at [1137, 225] on select "- Доставка Таксі Гості Сервіс" at bounding box center [933, 228] width 429 height 36
select select "1"
click at [719, 210] on select "- Доставка Таксі Гості Сервіс" at bounding box center [933, 228] width 429 height 36
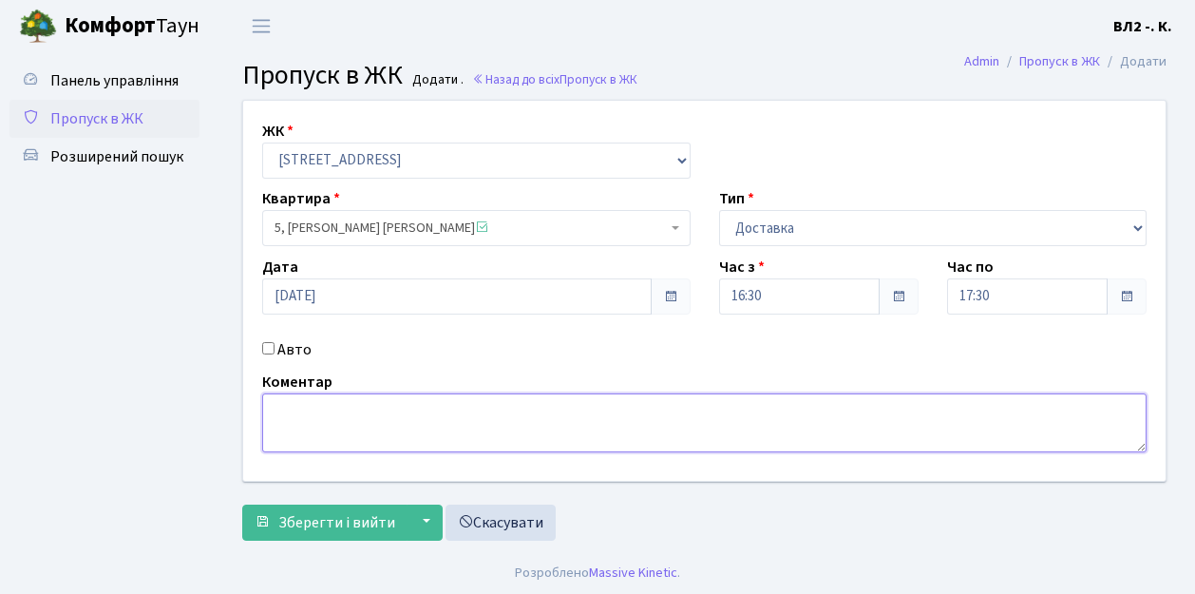
click at [279, 399] on textarea at bounding box center [704, 422] width 885 height 59
type textarea "Zakaz UA 16-29"
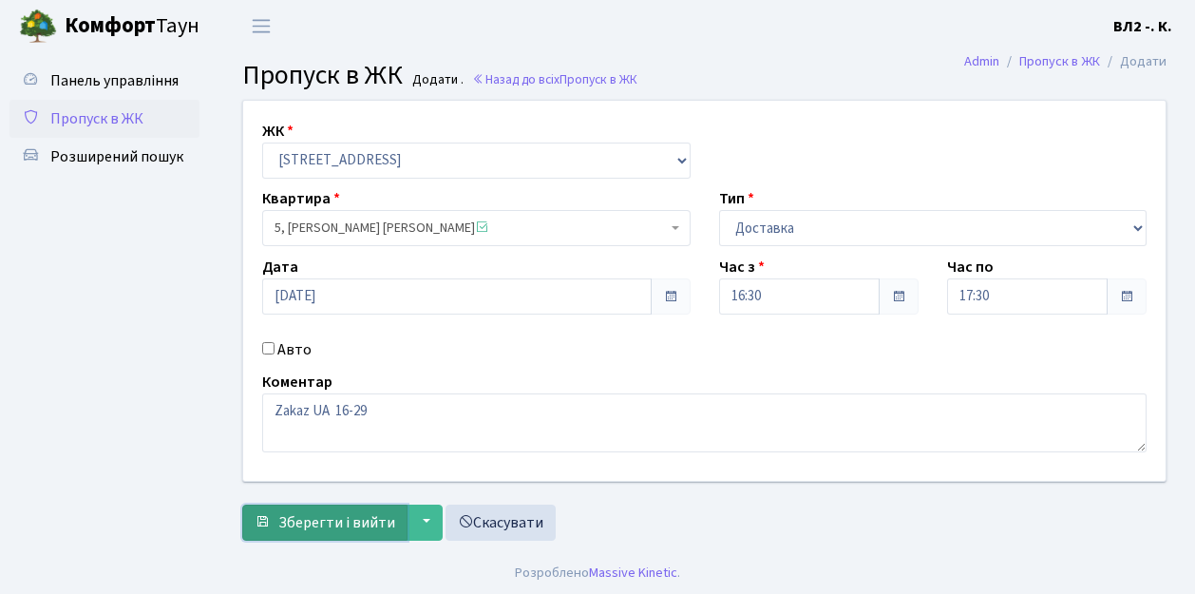
click at [296, 527] on span "Зберегти і вийти" at bounding box center [336, 522] width 117 height 21
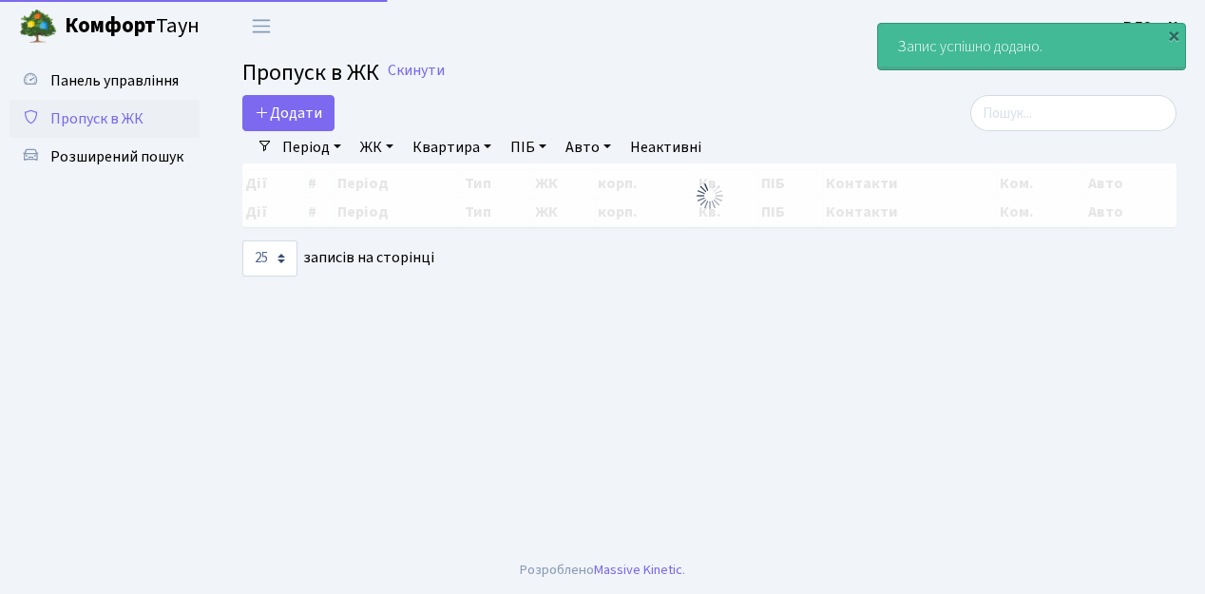
select select "25"
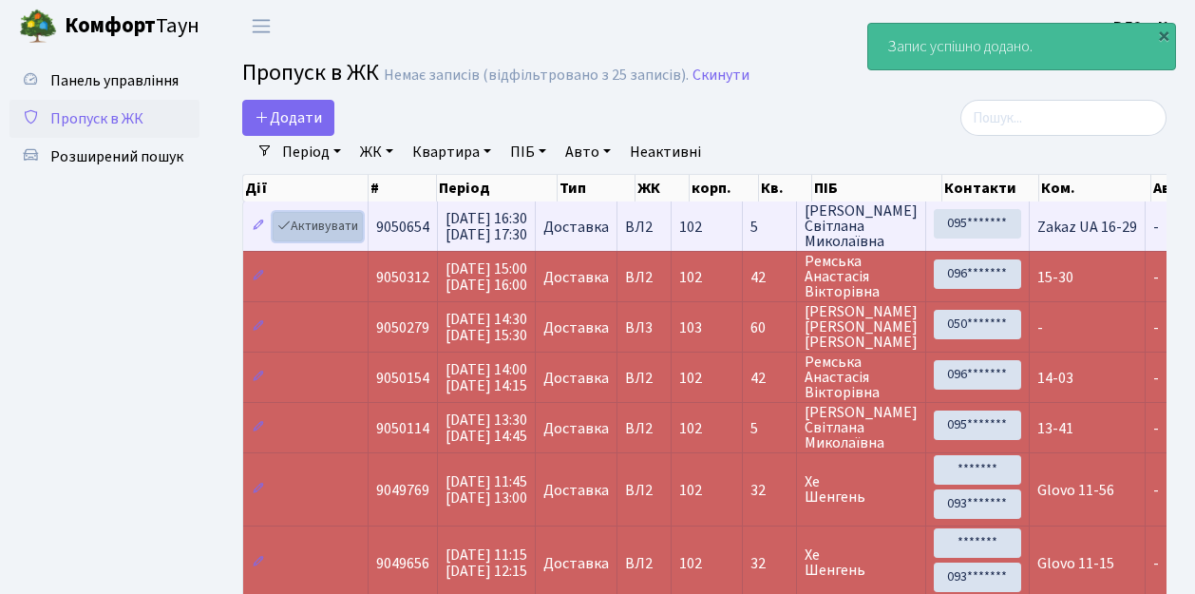
click at [357, 238] on link "Активувати" at bounding box center [318, 226] width 90 height 29
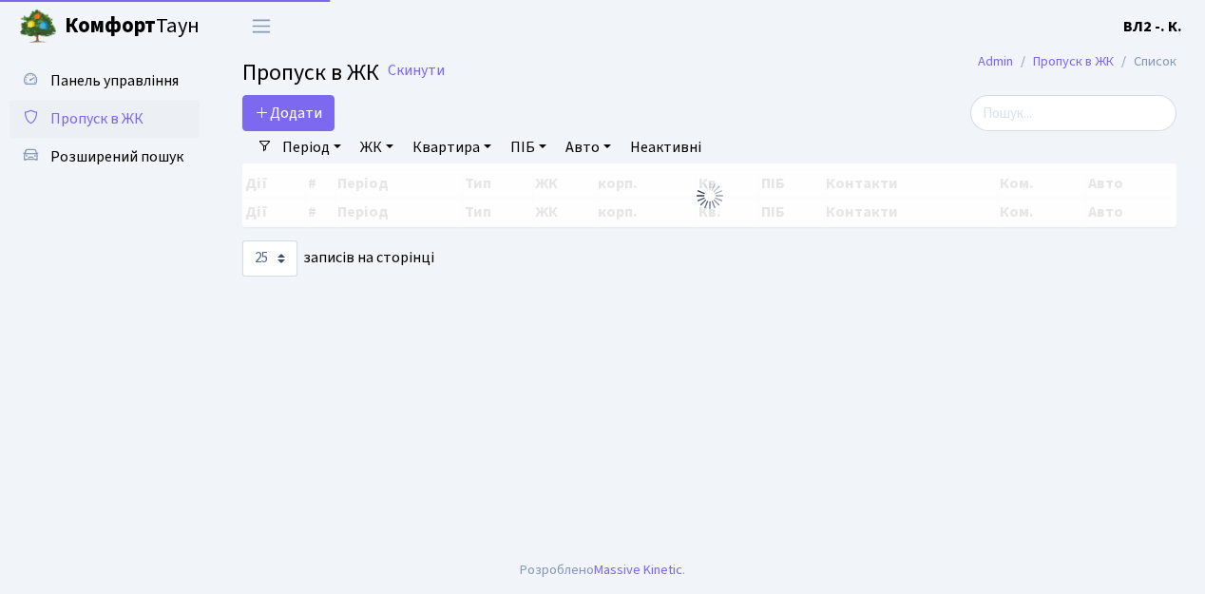
select select "25"
